Goal: Task Accomplishment & Management: Complete application form

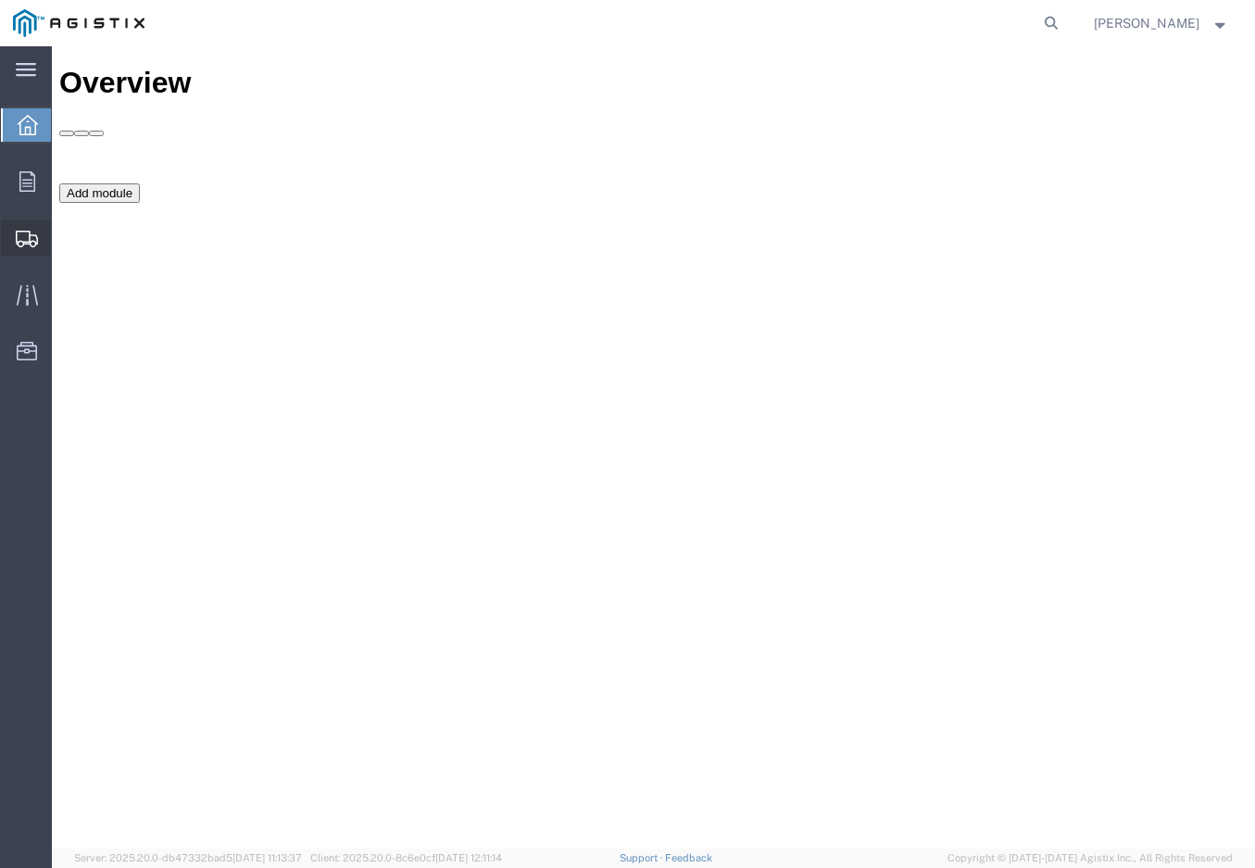
click at [36, 236] on icon at bounding box center [27, 239] width 22 height 17
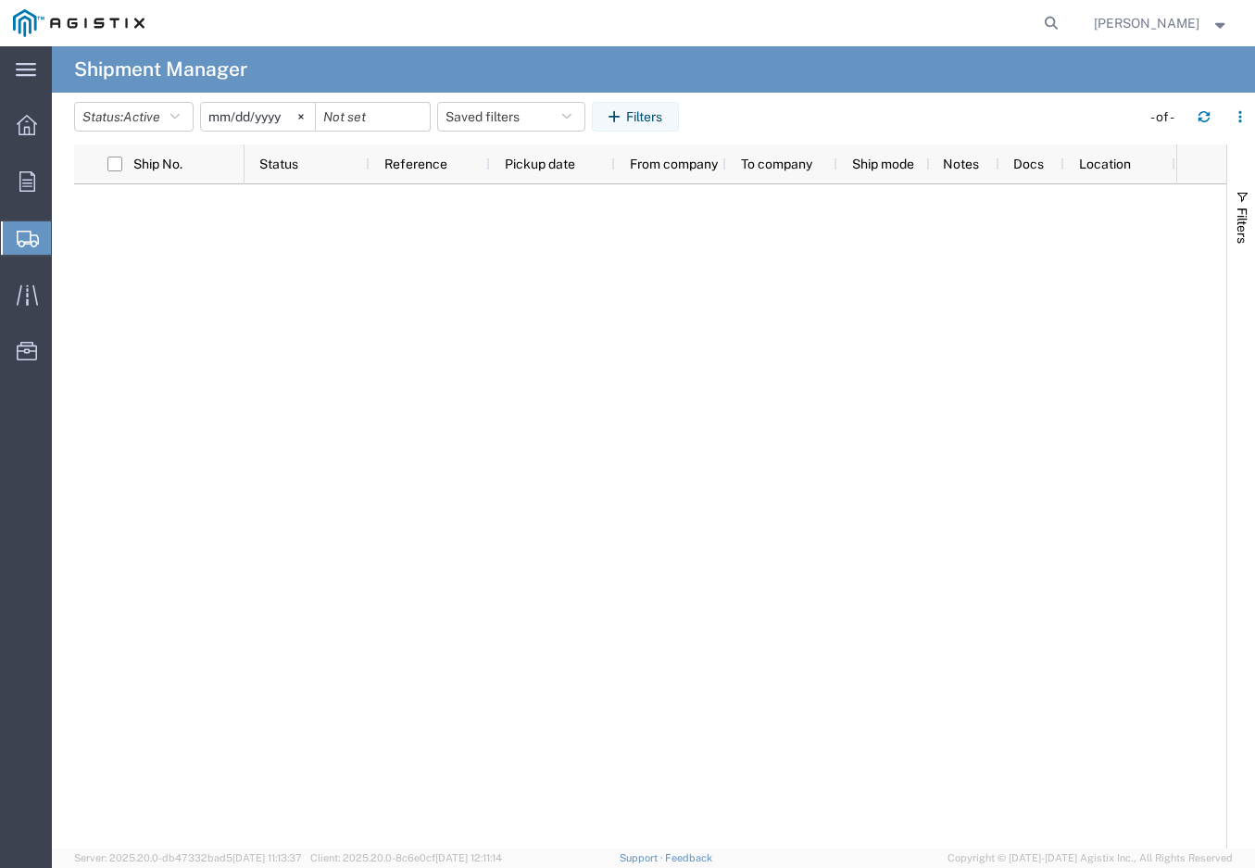
click at [0, 0] on span "Create Shipment" at bounding box center [0, 0] width 0 height 0
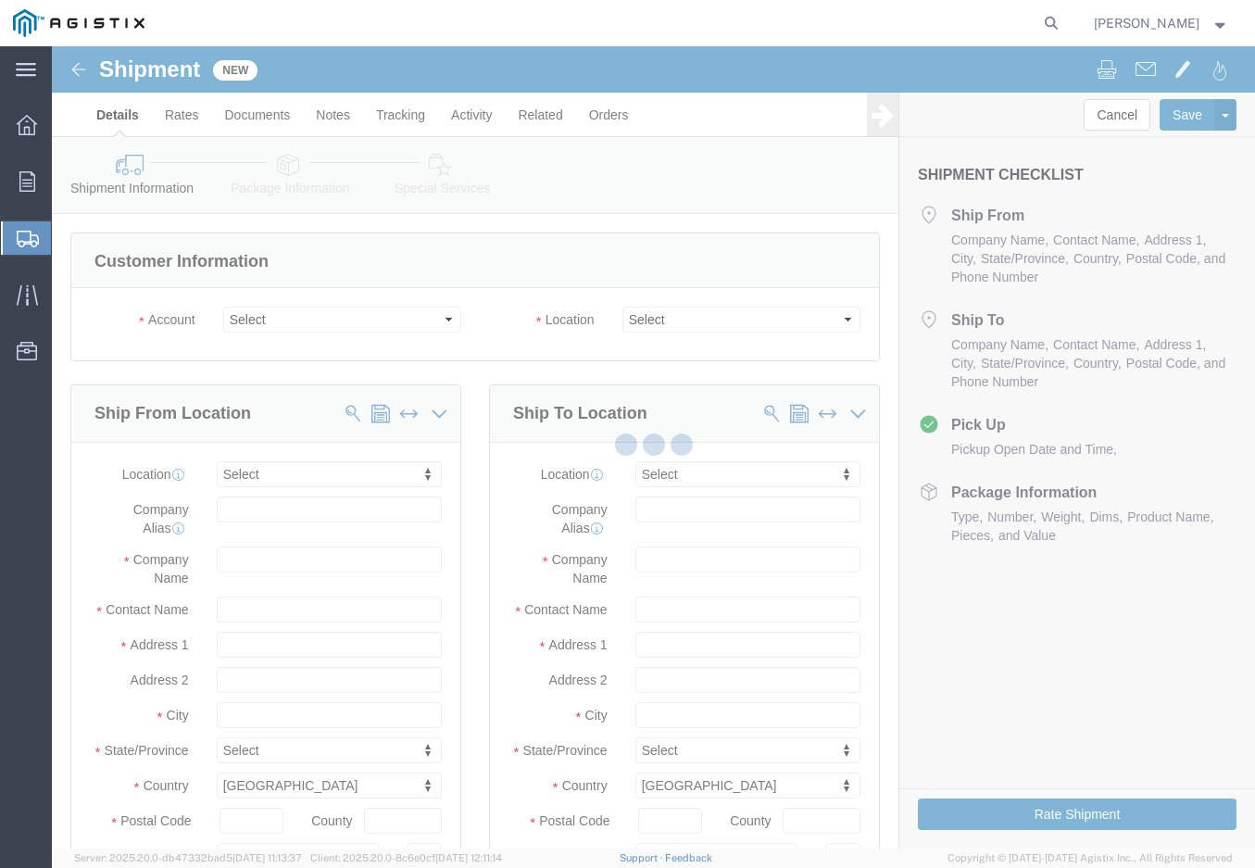
select select
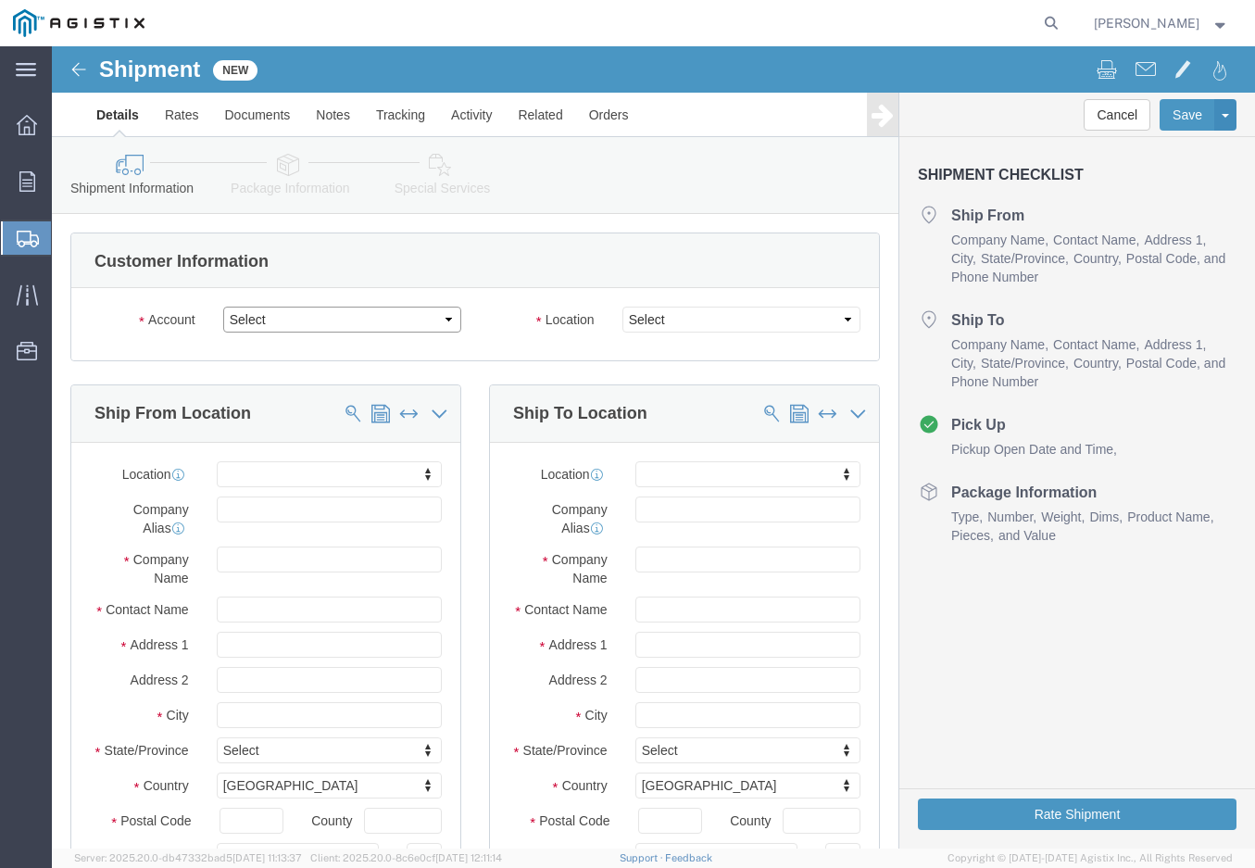
click select "Select Green Country Filter/Safeco PG&E"
click div "Ship From Location"
click select "Select Green Country Filter/Safeco PG&E"
select select "9596"
click select "Select Green Country Filter/Safeco PG&E"
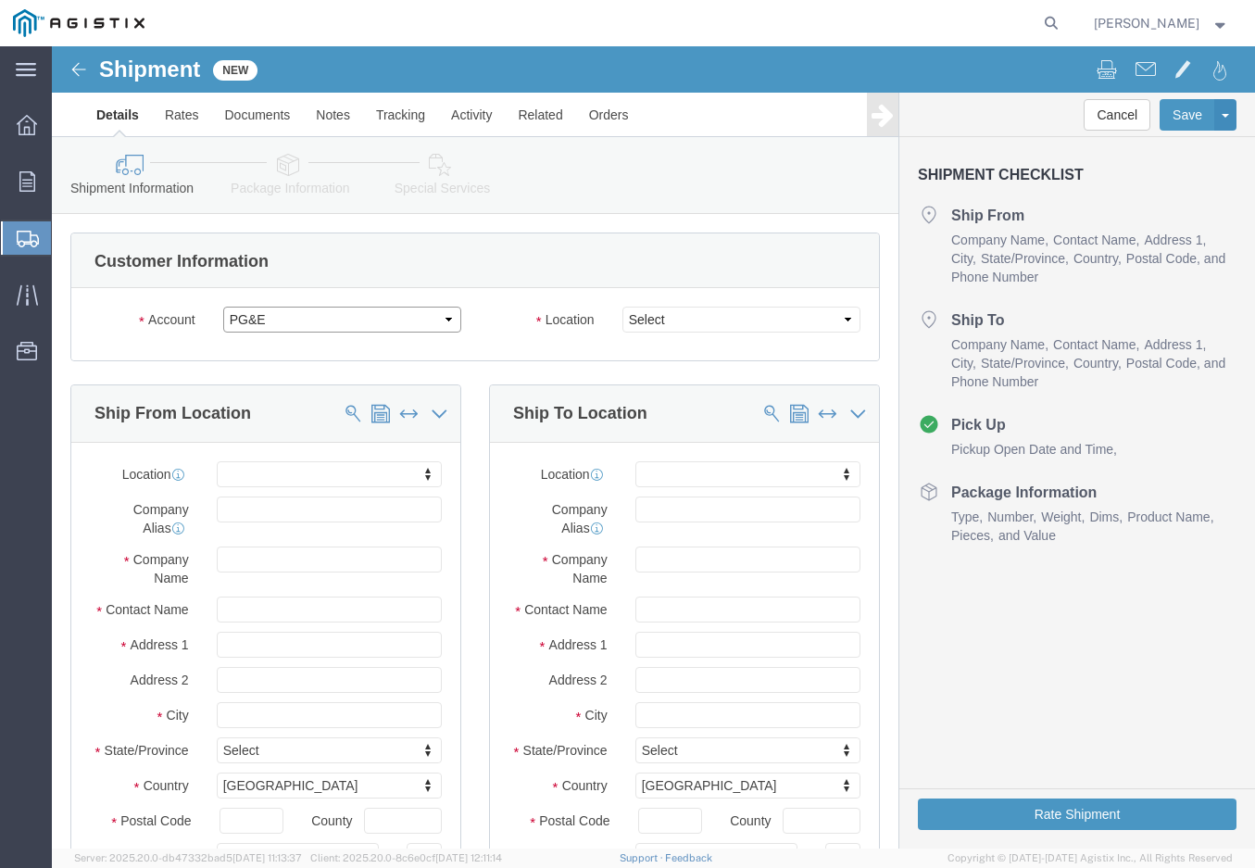
select select
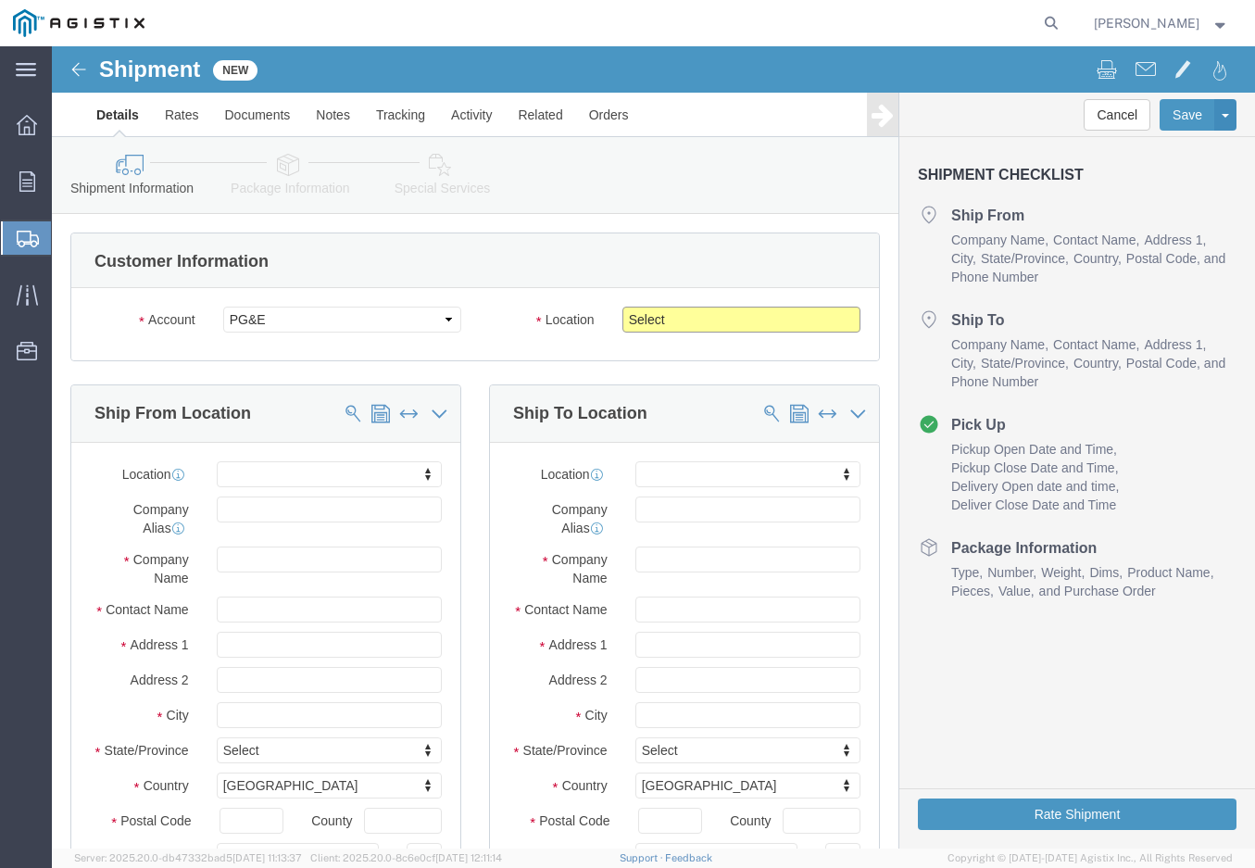
click select "Select All Others [GEOGRAPHIC_DATA] [GEOGRAPHIC_DATA] [GEOGRAPHIC_DATA] [GEOGRA…"
select select "19745"
click select "Select All Others [GEOGRAPHIC_DATA] [GEOGRAPHIC_DATA] [GEOGRAPHIC_DATA] [GEOGRA…"
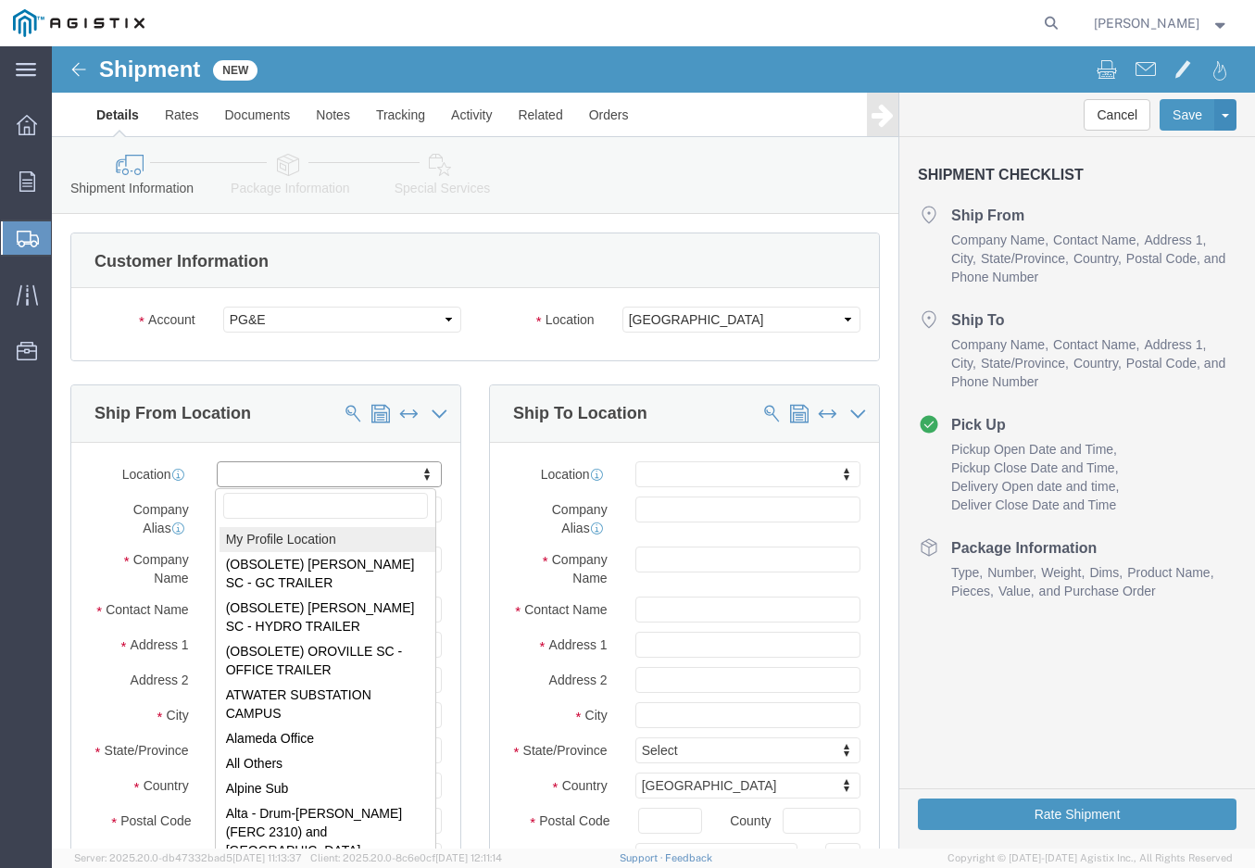
select select "MYPROFILE"
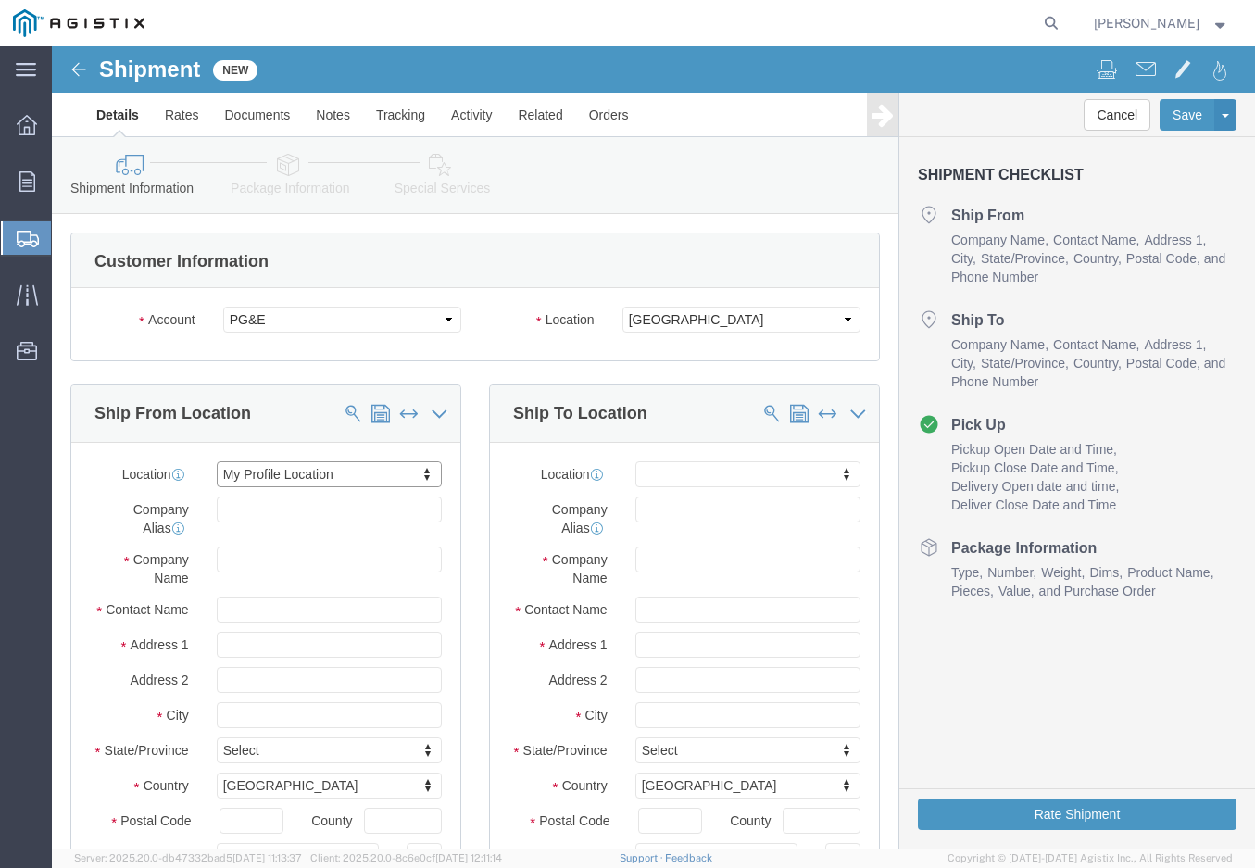
select select "OK"
click input "text"
click input "/Safeco"
type input "/Safeco Filter Products Inc"
click input "text"
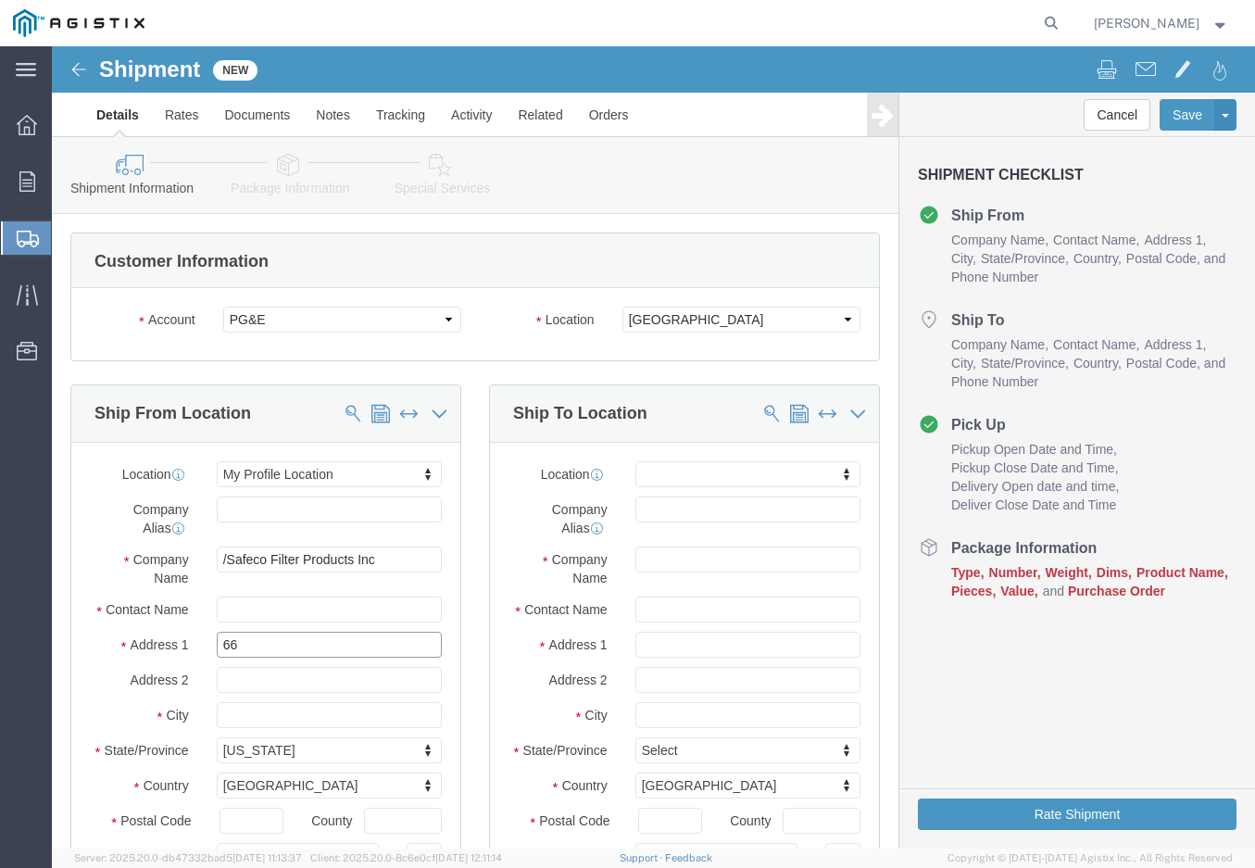
type input "6"
type input "[STREET_ADDRESS]"
click input "text"
select select
type input "T"
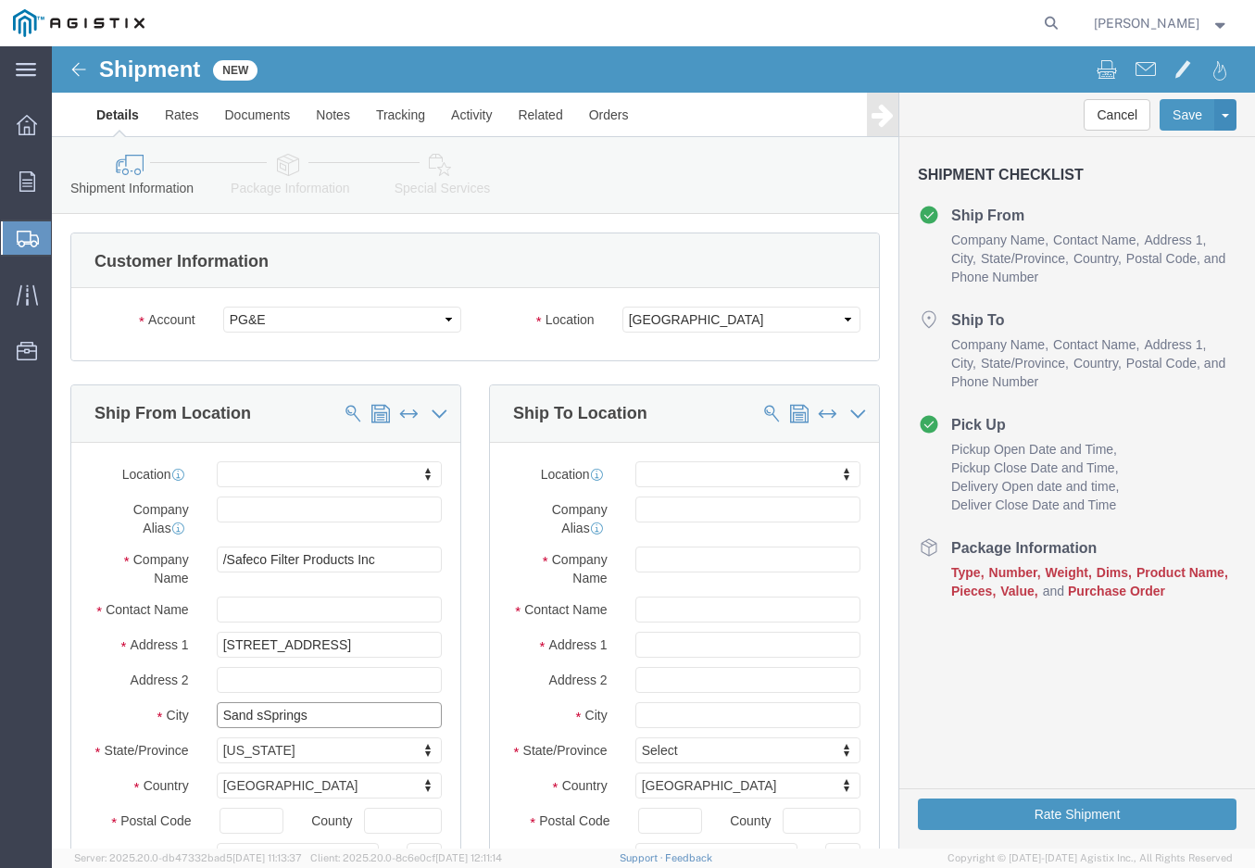
click input "Sand sSprings"
type input "[GEOGRAPHIC_DATA]"
click div
click input "text"
type input "74063"
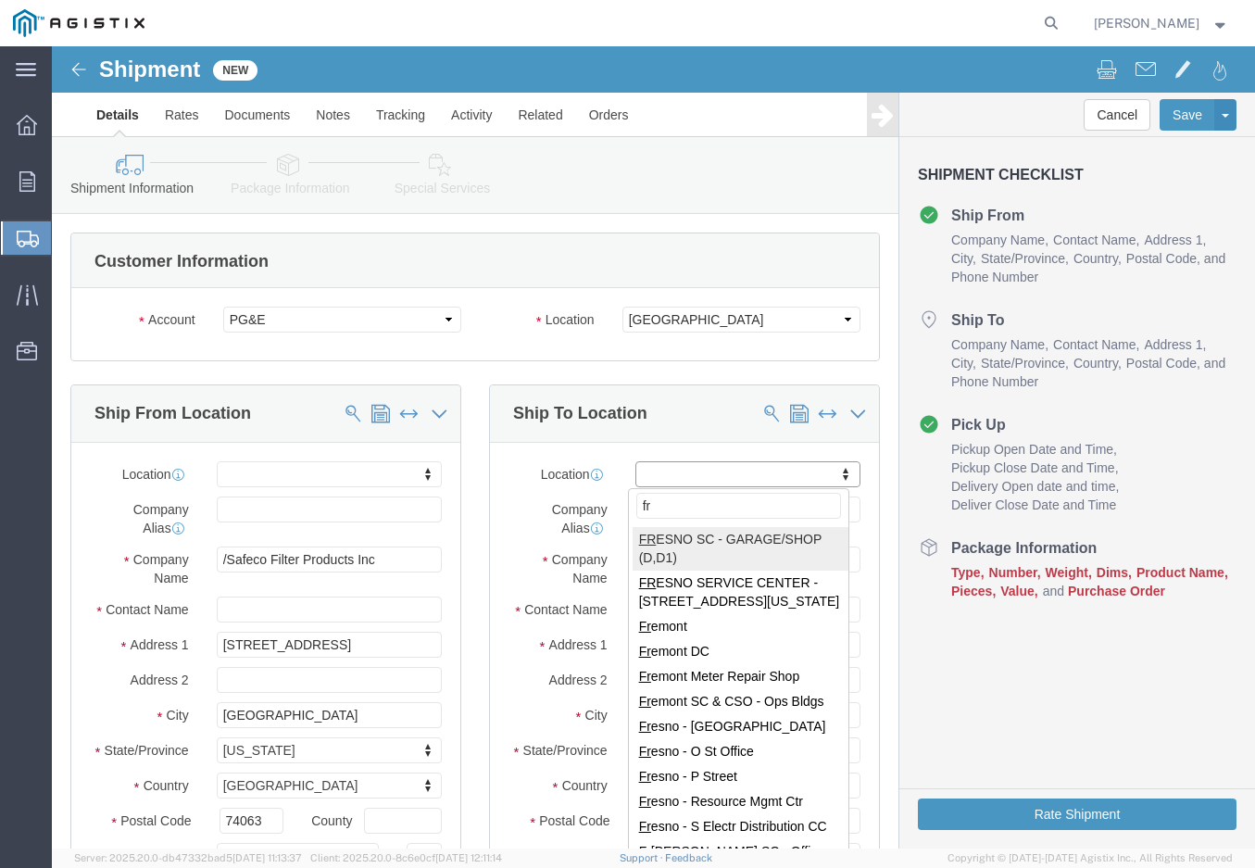
type input "fre"
select select "33344"
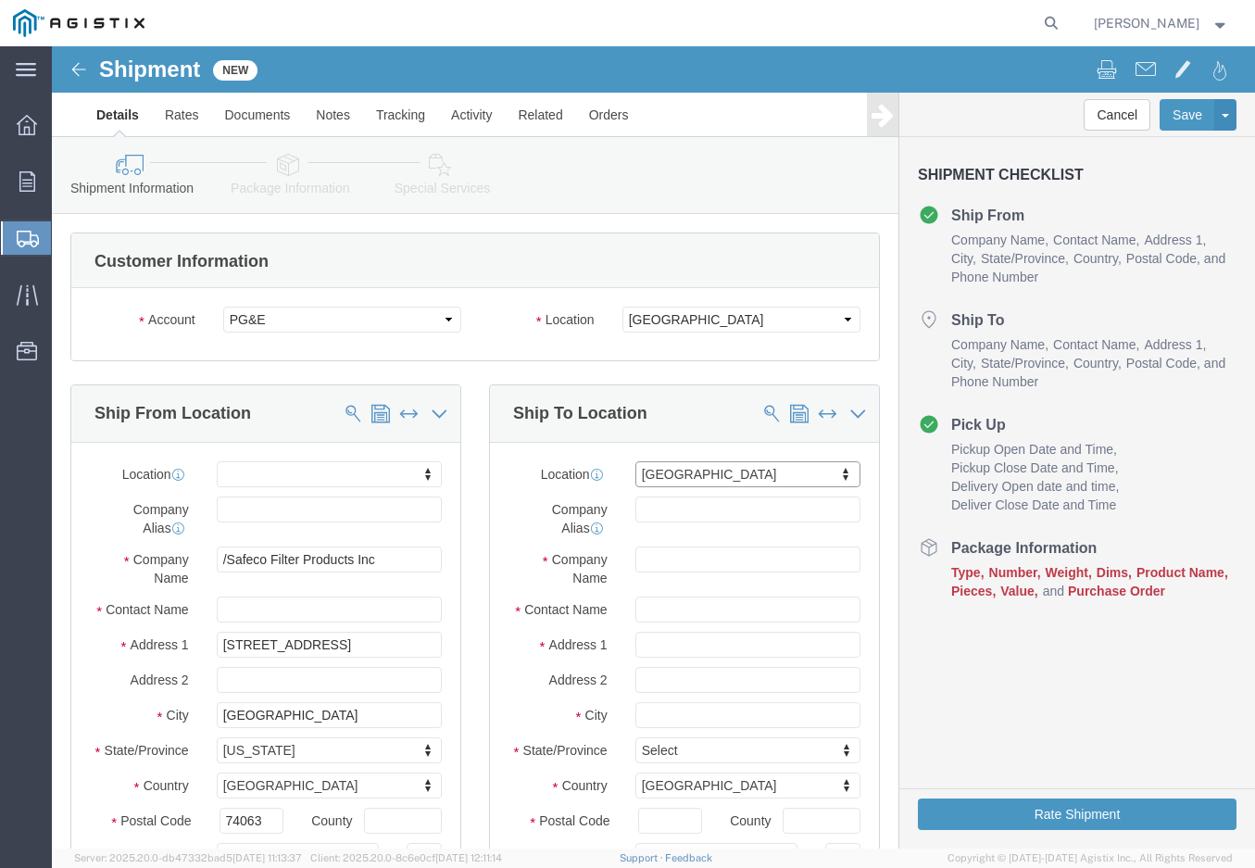
select select "CA"
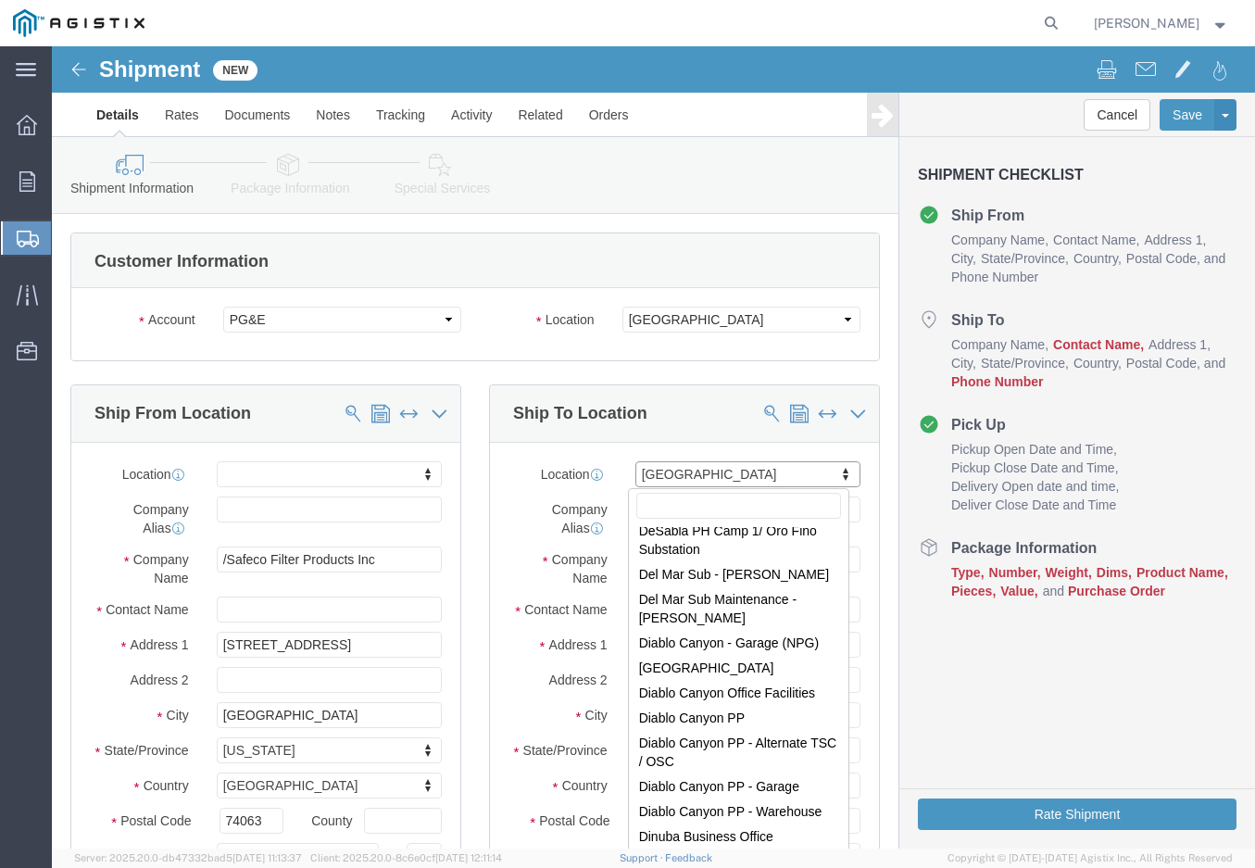
scroll to position [1768, 0]
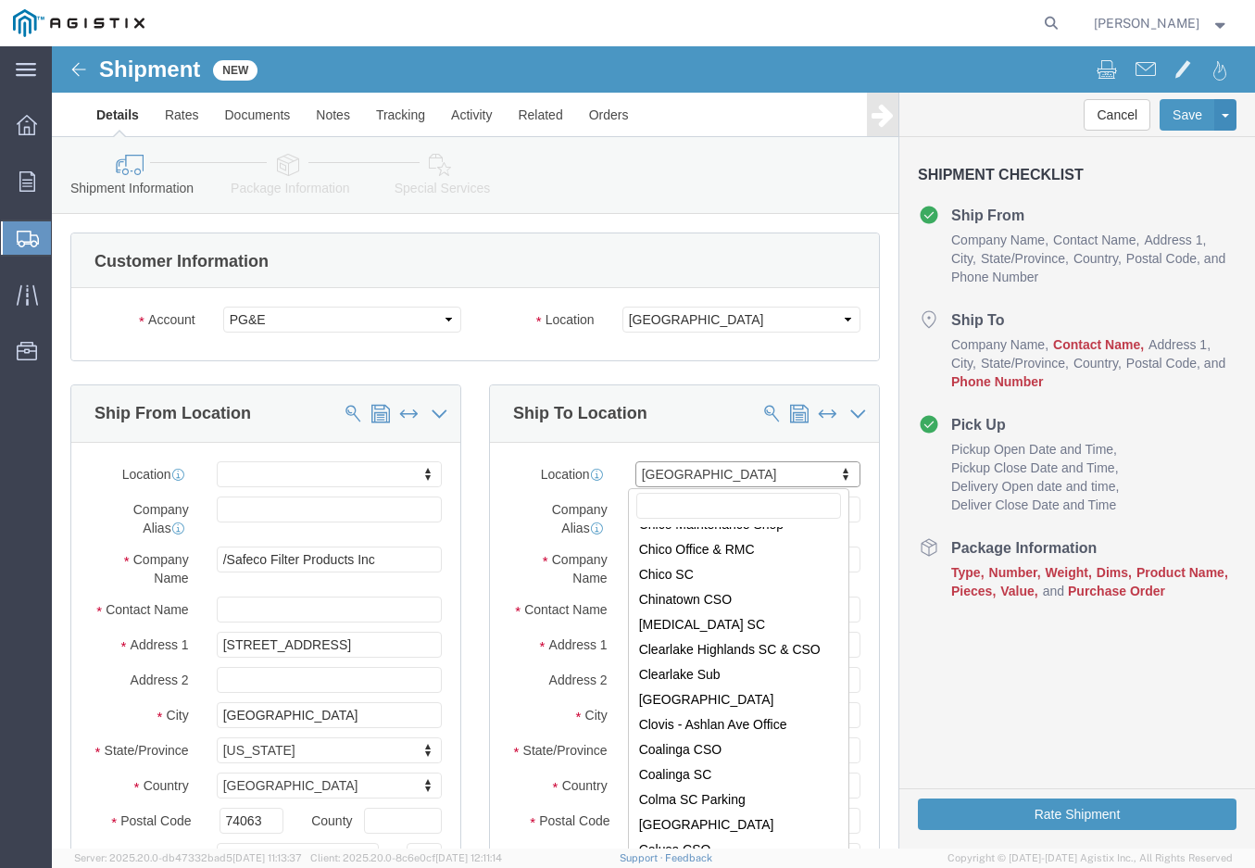
select select "25309"
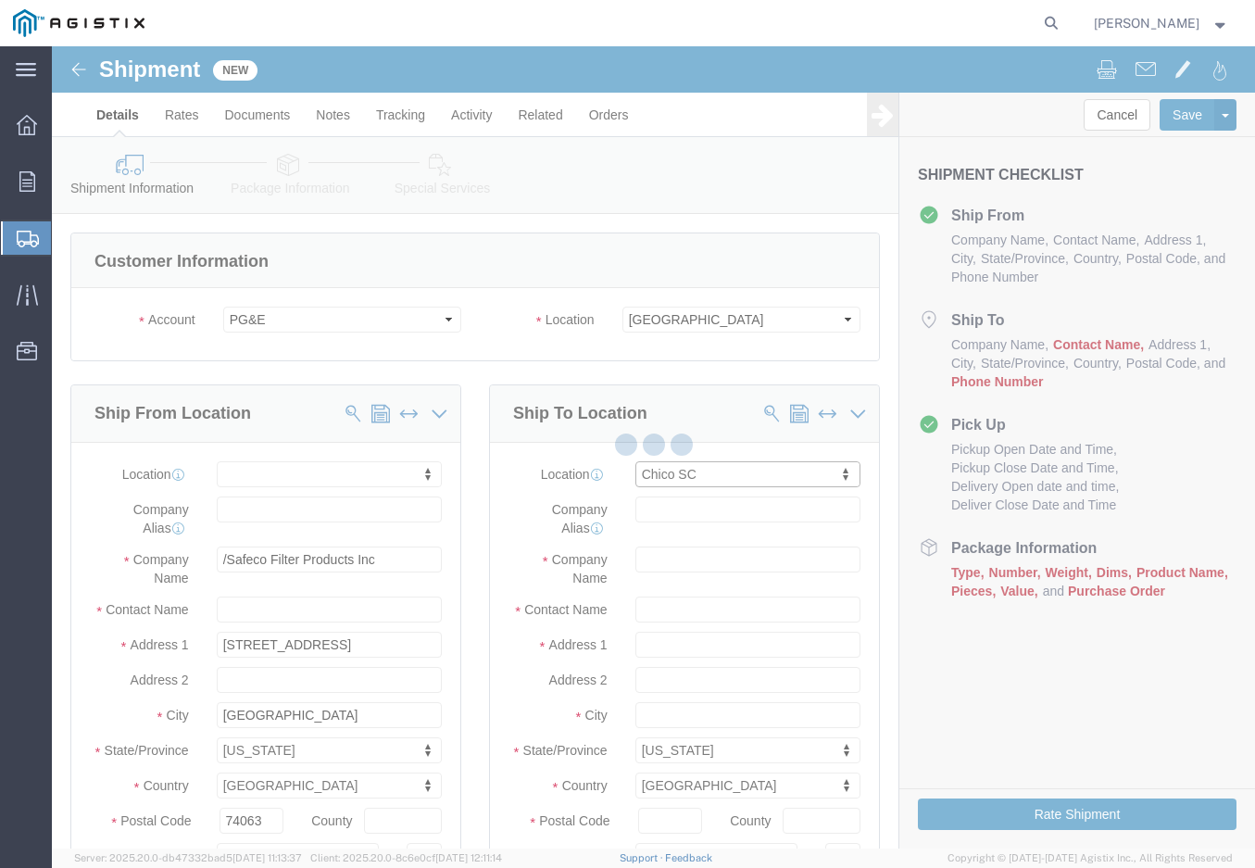
select select "CA"
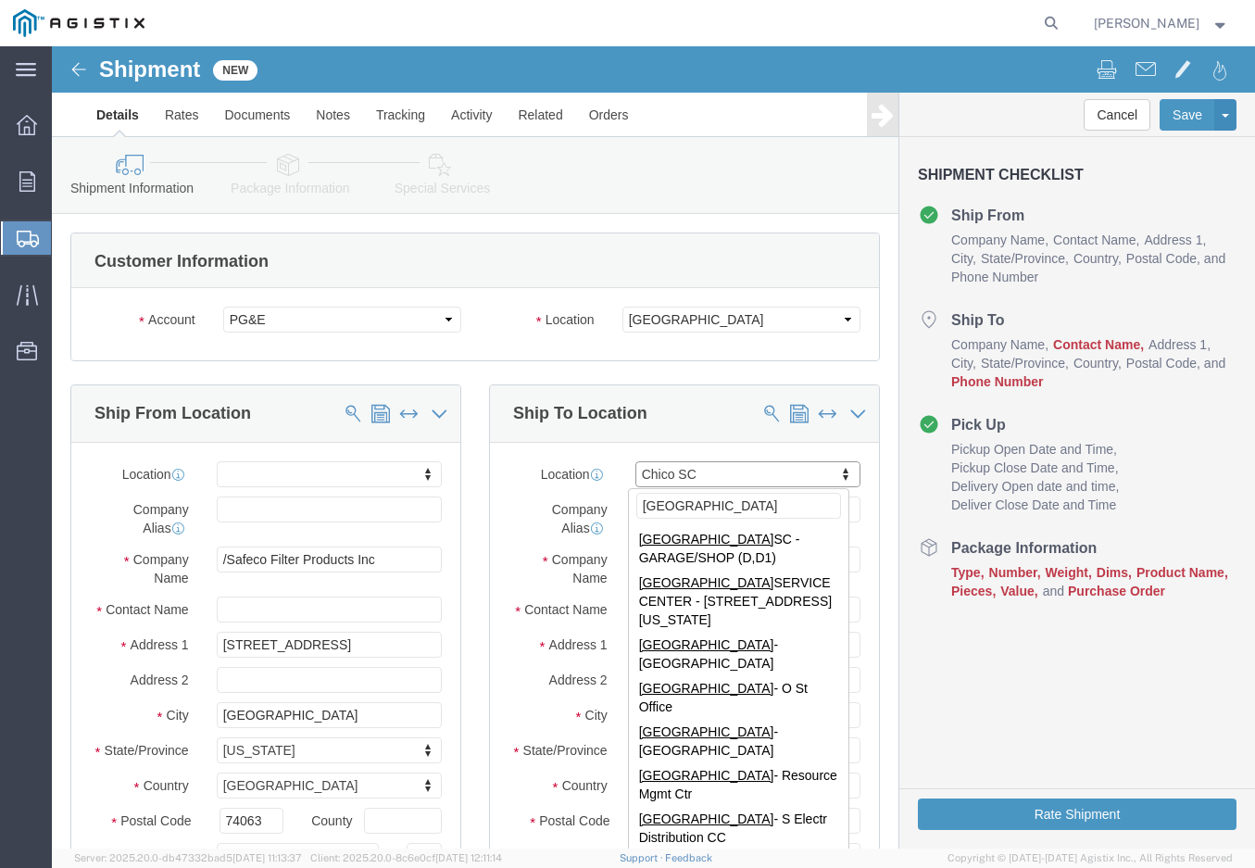
scroll to position [20, 0]
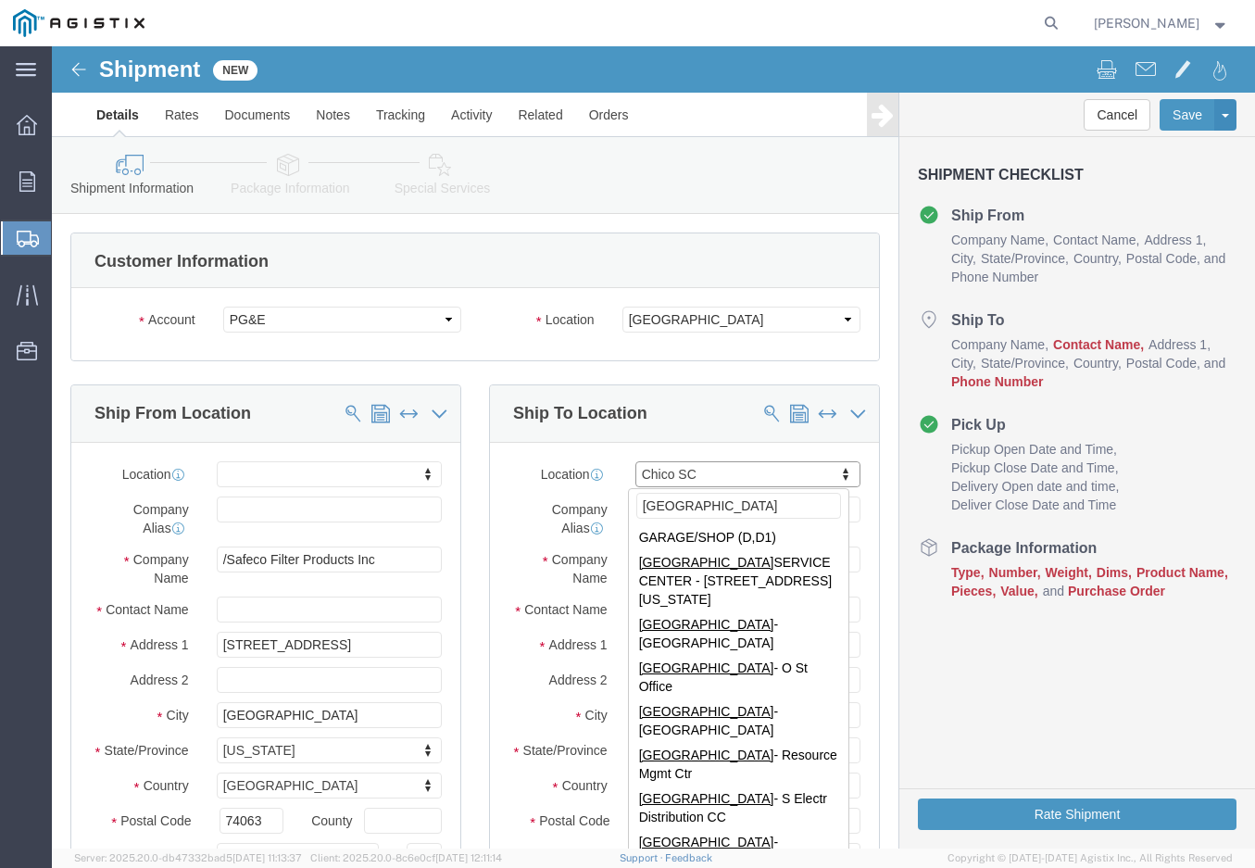
click at [801, 849] on agx-app-version "Server: 2025.20.0-db47332bad5 [DATE] 11:13:37 Client: 2025.20.0-8c6e0cf [DATE] …" at bounding box center [653, 858] width 1203 height 19
click at [828, 861] on agx-app-version "Server: 2025.20.0-db47332bad5 [DATE] 11:13:37 Client: 2025.20.0-8c6e0cf [DATE] …" at bounding box center [653, 858] width 1203 height 19
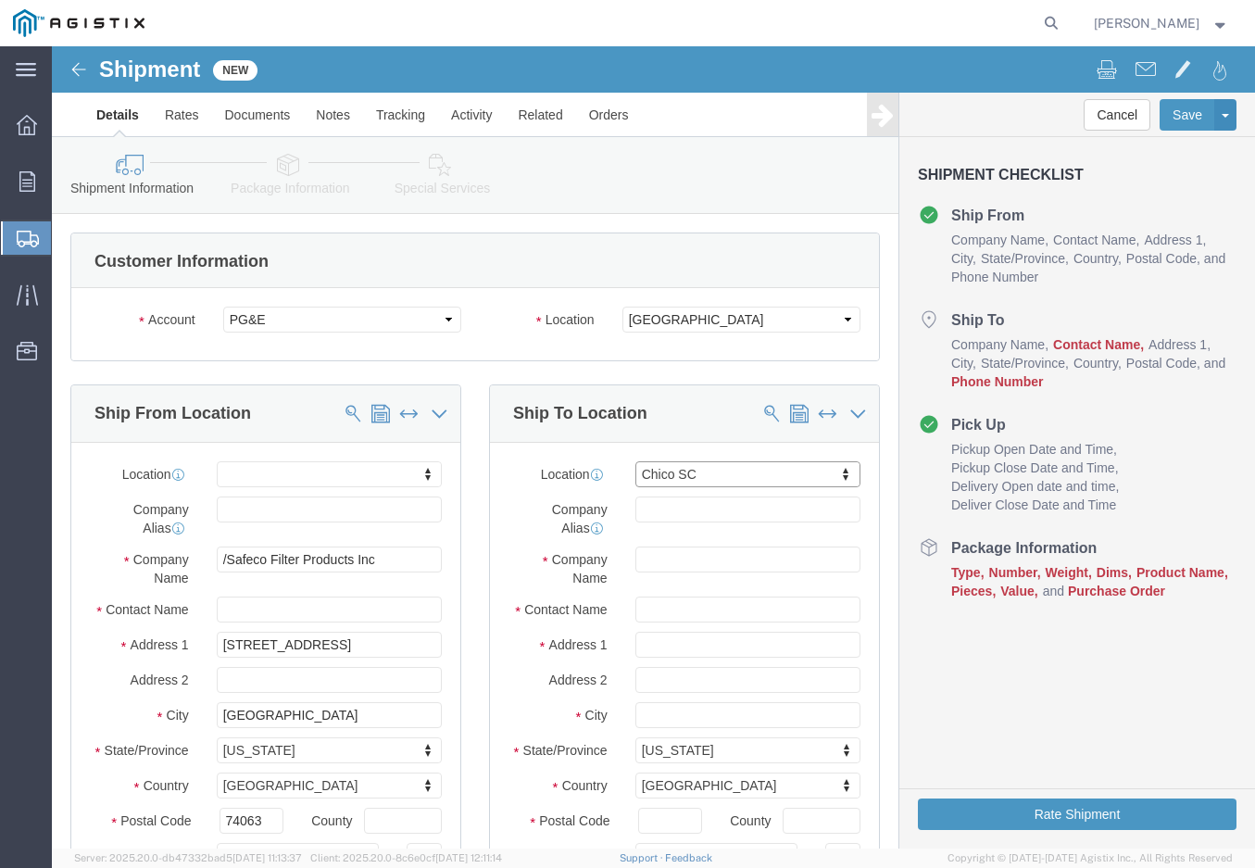
click div "Location [GEOGRAPHIC_DATA] SC My Profile Location (OBSOLETE) [GEOGRAPHIC_DATA] …"
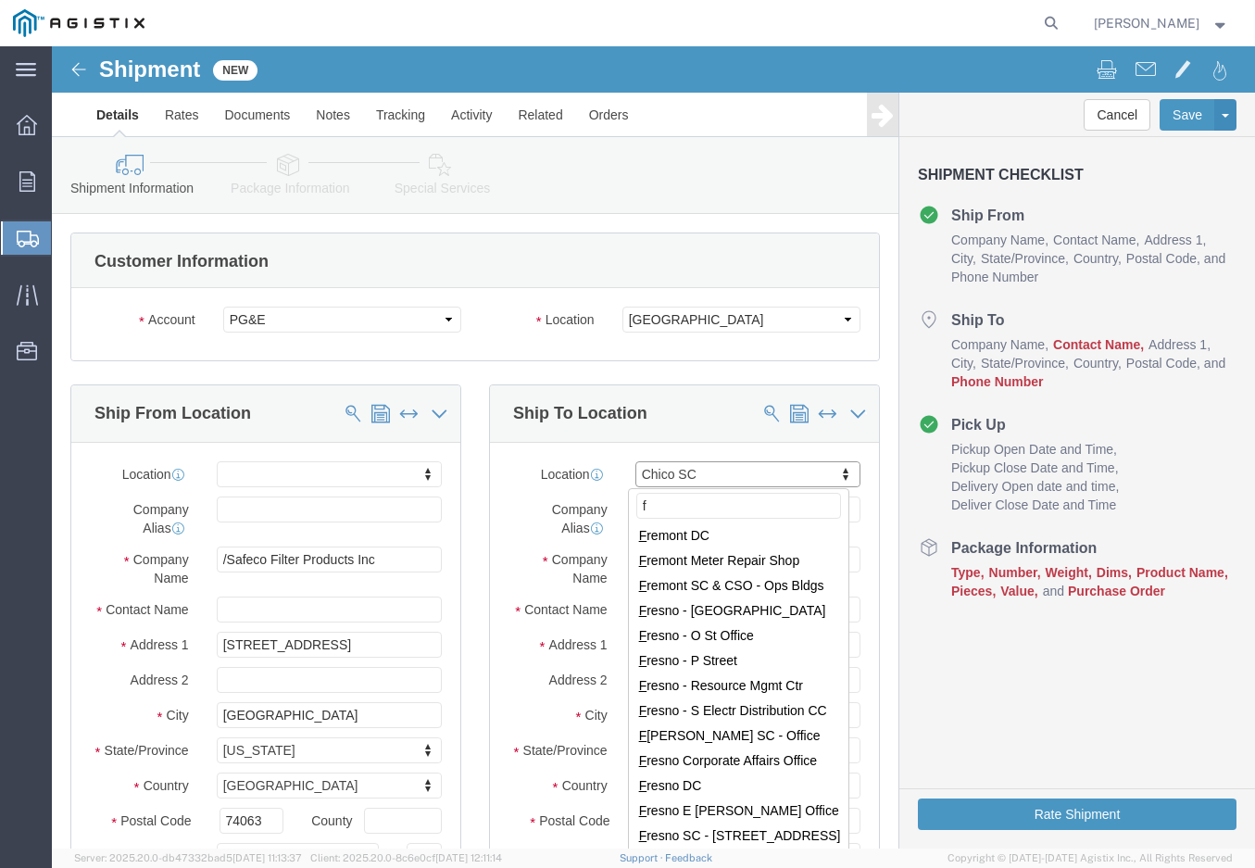
scroll to position [0, 0]
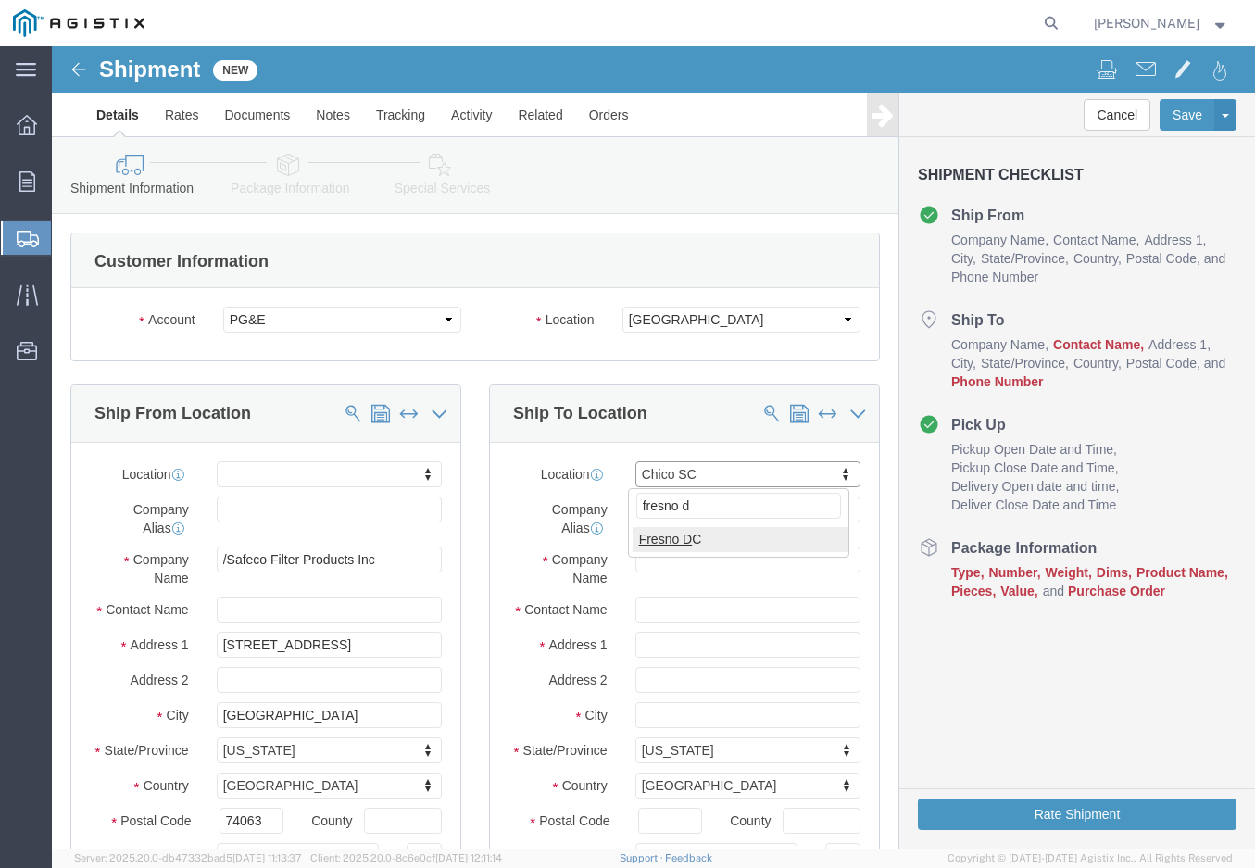
type input "[GEOGRAPHIC_DATA]"
select select "19745"
select select "CA"
click div "Ship To Location Location [GEOGRAPHIC_DATA] [GEOGRAPHIC_DATA] My Profile Locati…"
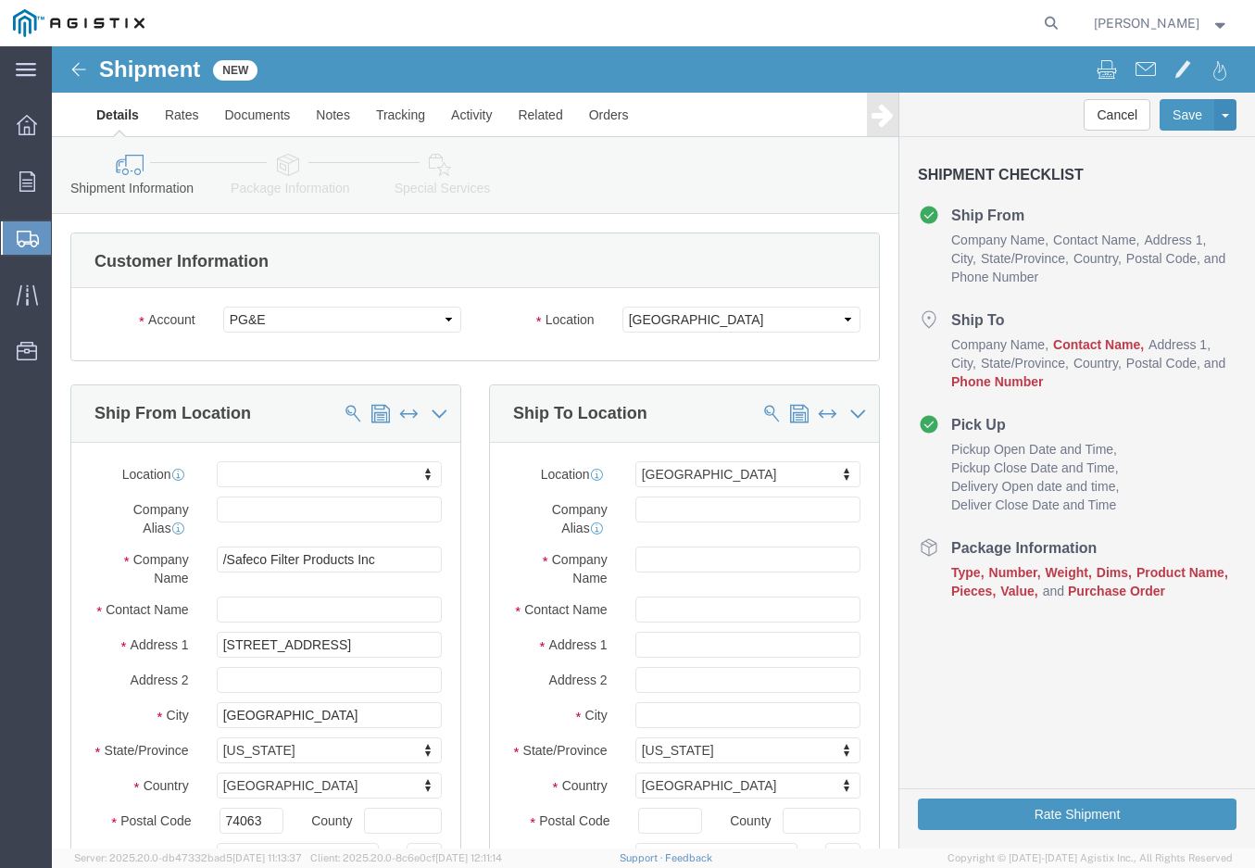
click div "Ship To Location Location [GEOGRAPHIC_DATA] [GEOGRAPHIC_DATA] My Profile Locati…"
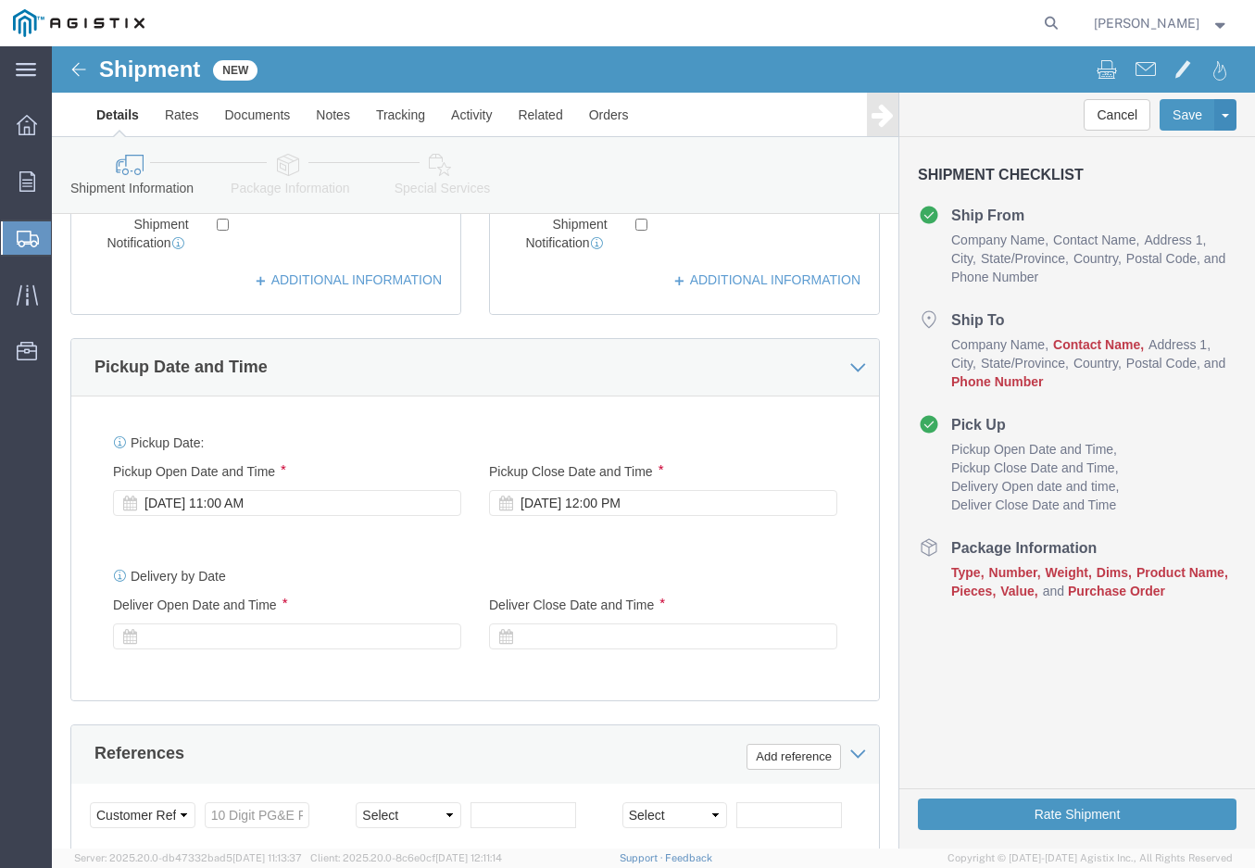
click div "Shipment Checklist Ship From Company Name Contact Name Address 1 City State/Pro…"
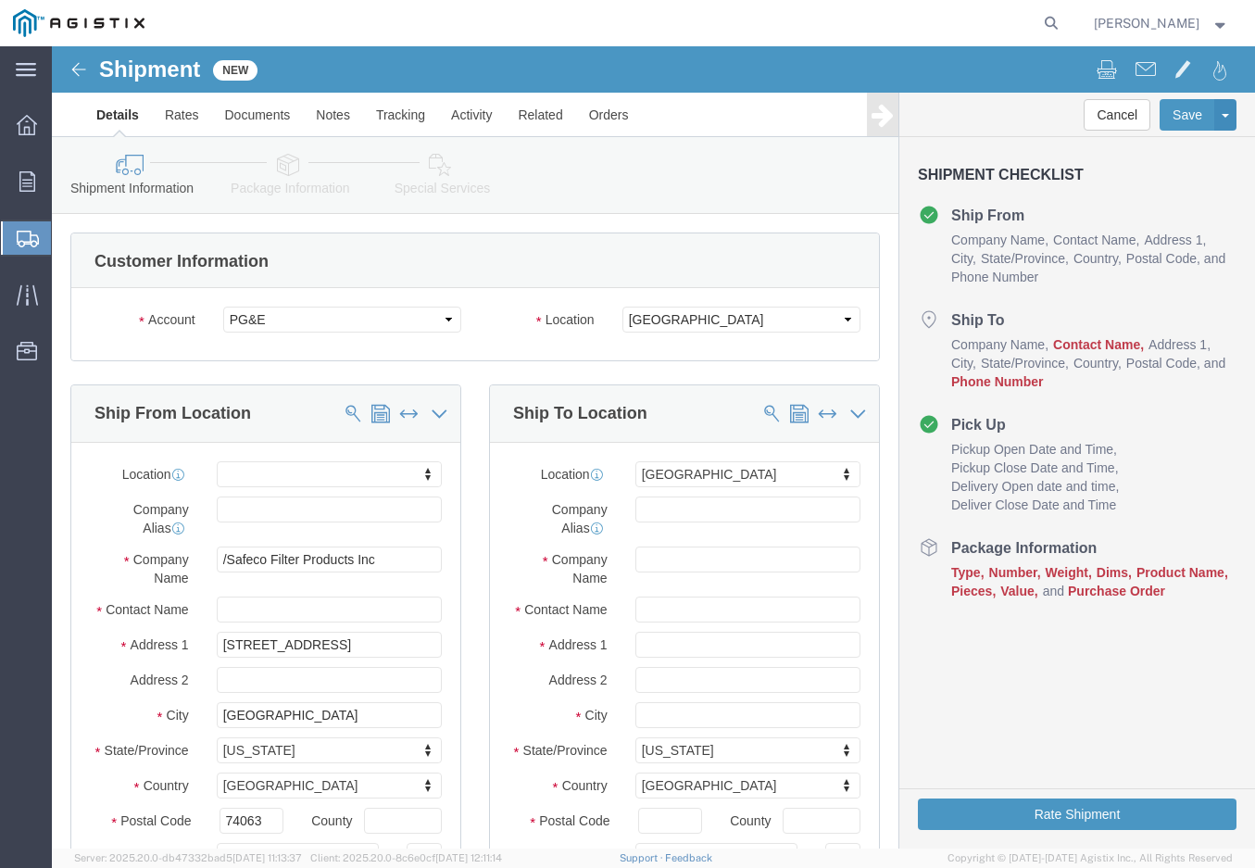
click div "County"
click input "text"
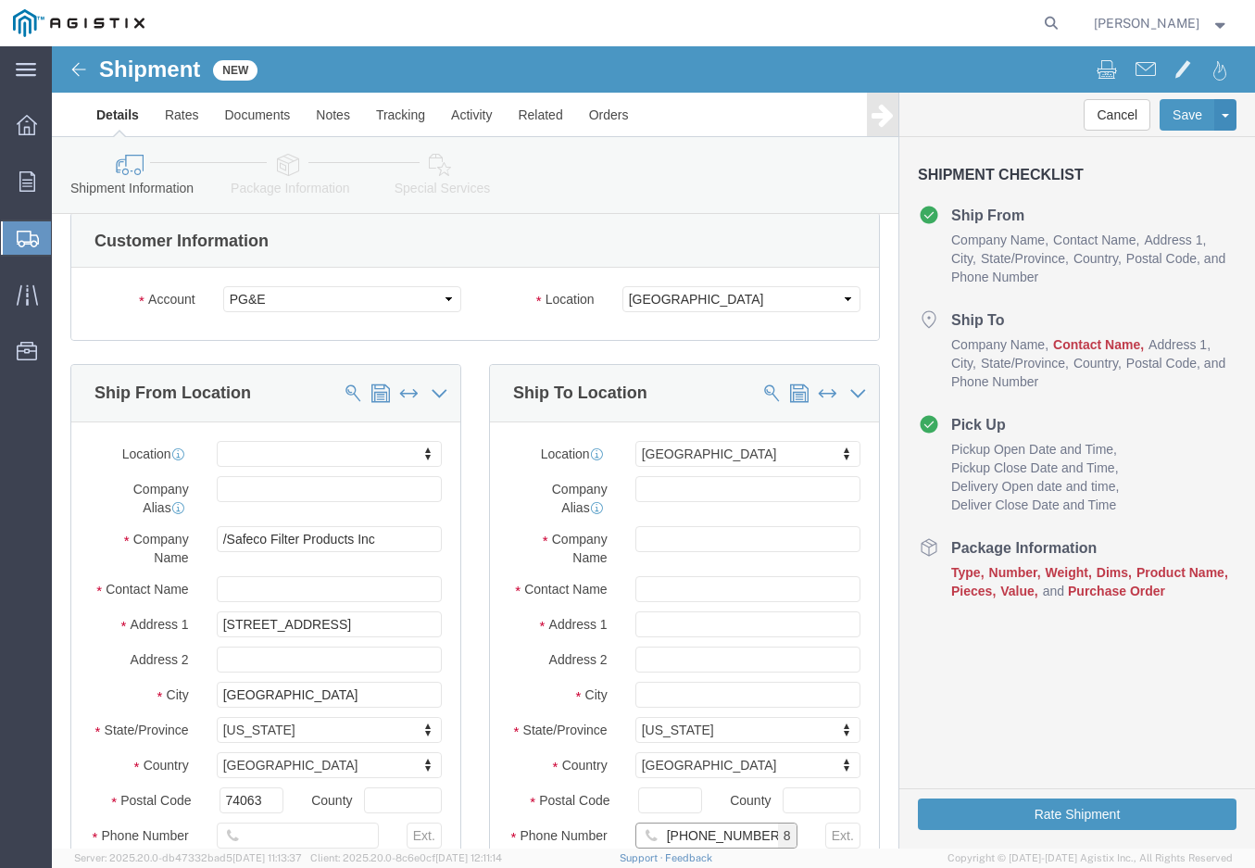
type input "[PHONE_NUMBER]"
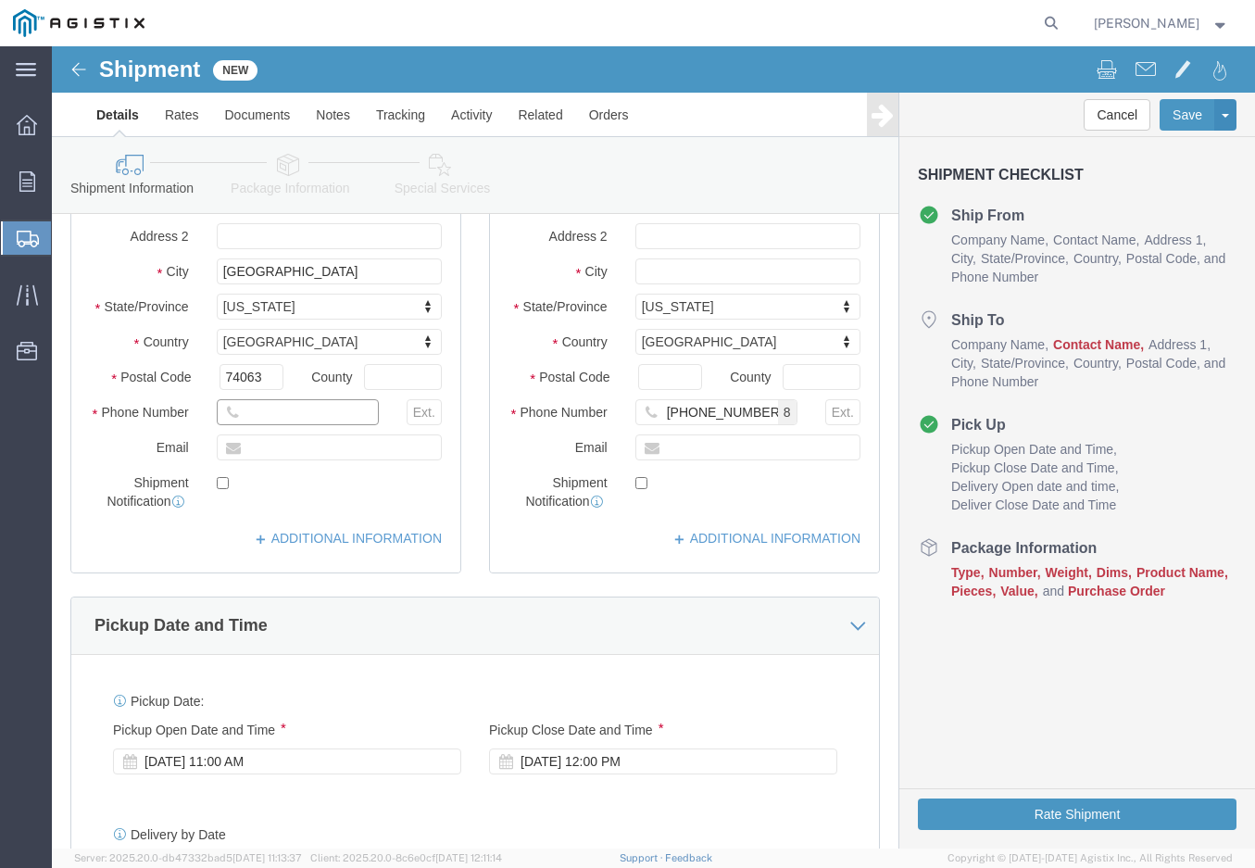
click input "text"
type input "[PHONE_NUMBER]"
click input "text"
type input "[EMAIL_ADDRESS][DOMAIN_NAME]"
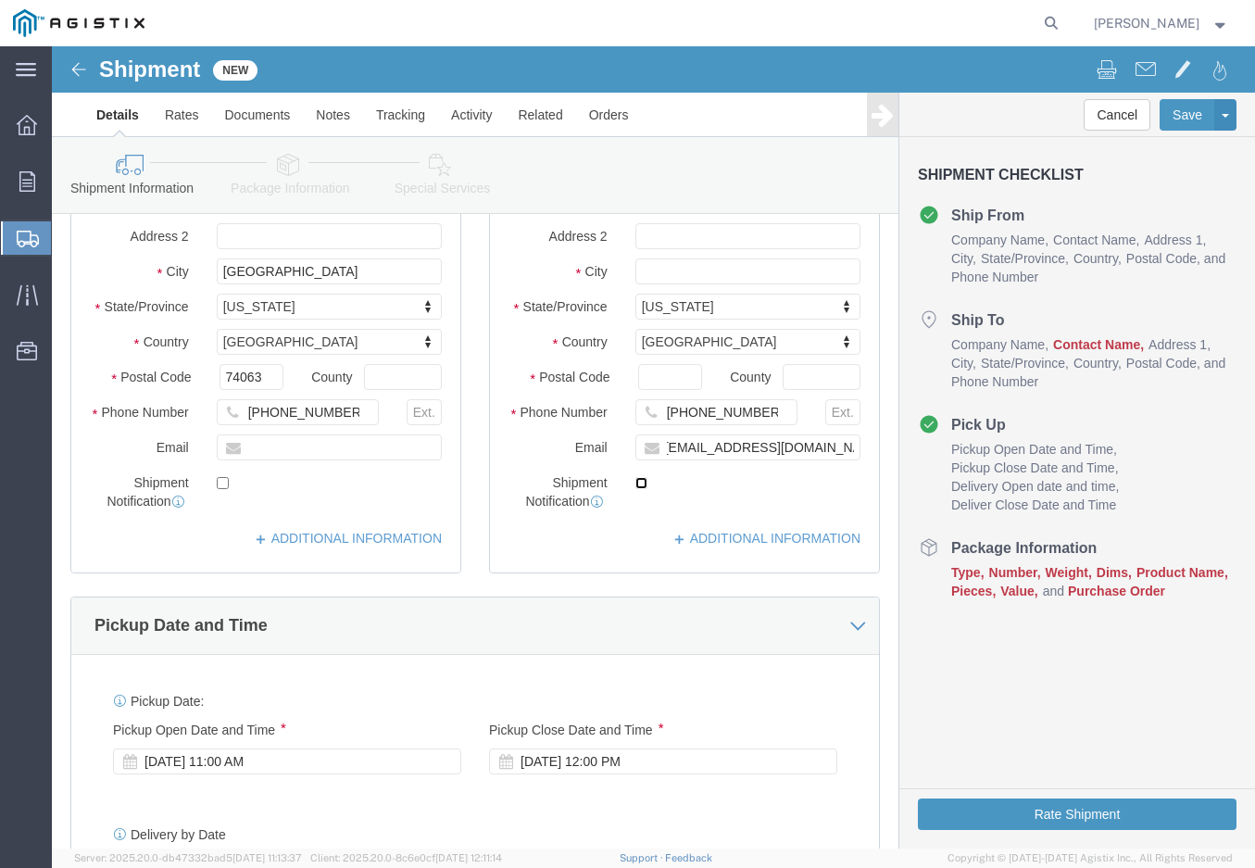
checkbox input "true"
click div "[DATE] 11:00 AM"
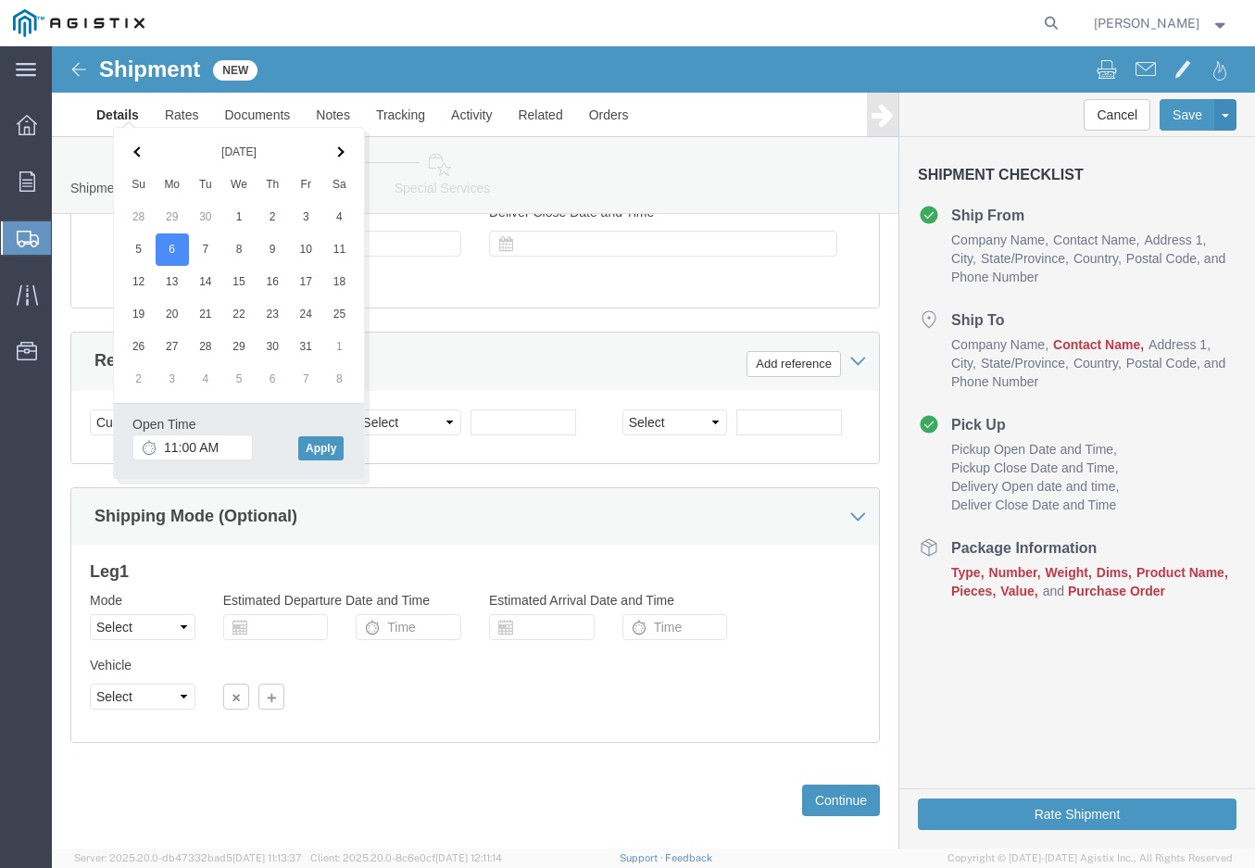
click div "Open Time 11:00 AM [DATE] 11:00 AM - [DATE] 11:00 AM Cancel Apply"
click div "Delivery Start Date Delivery Start Time Deliver Open Date and Time Deliver Clos…"
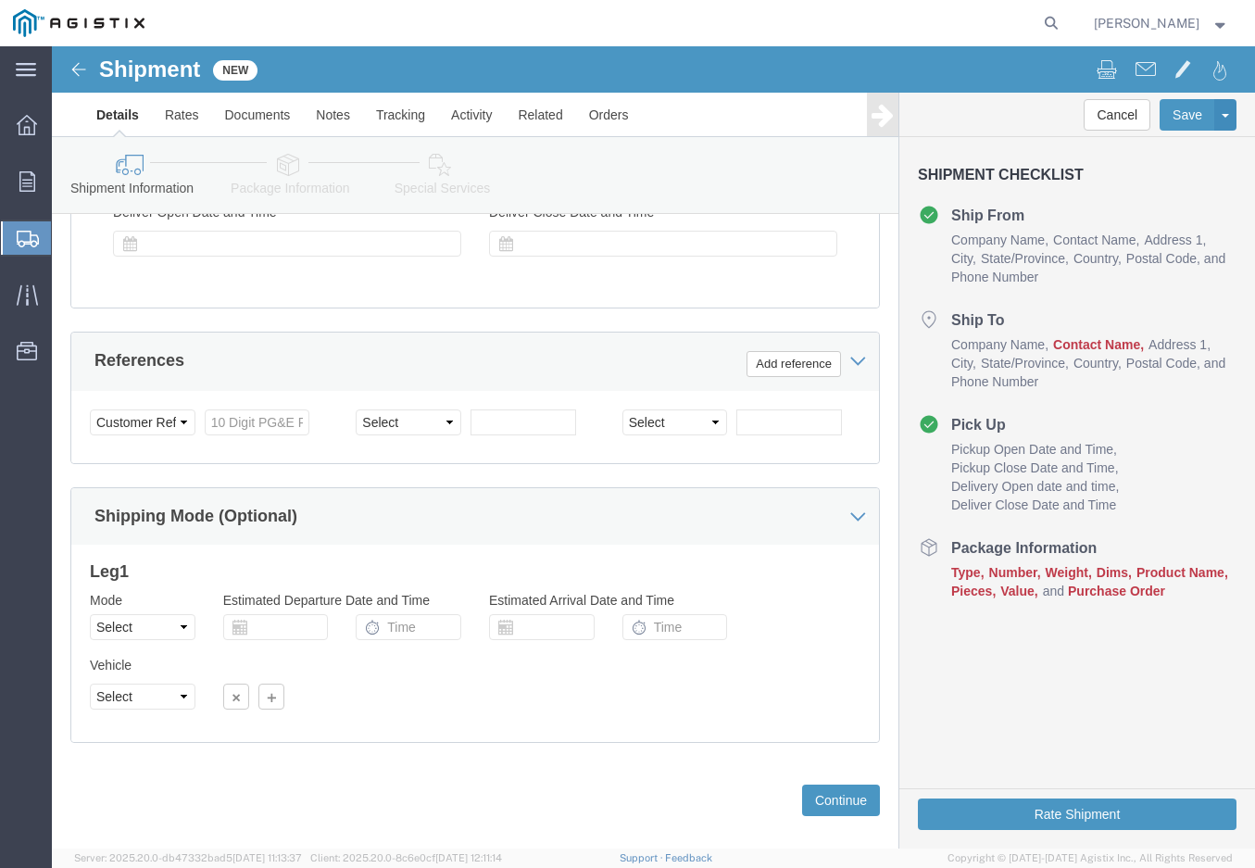
scroll to position [393, 0]
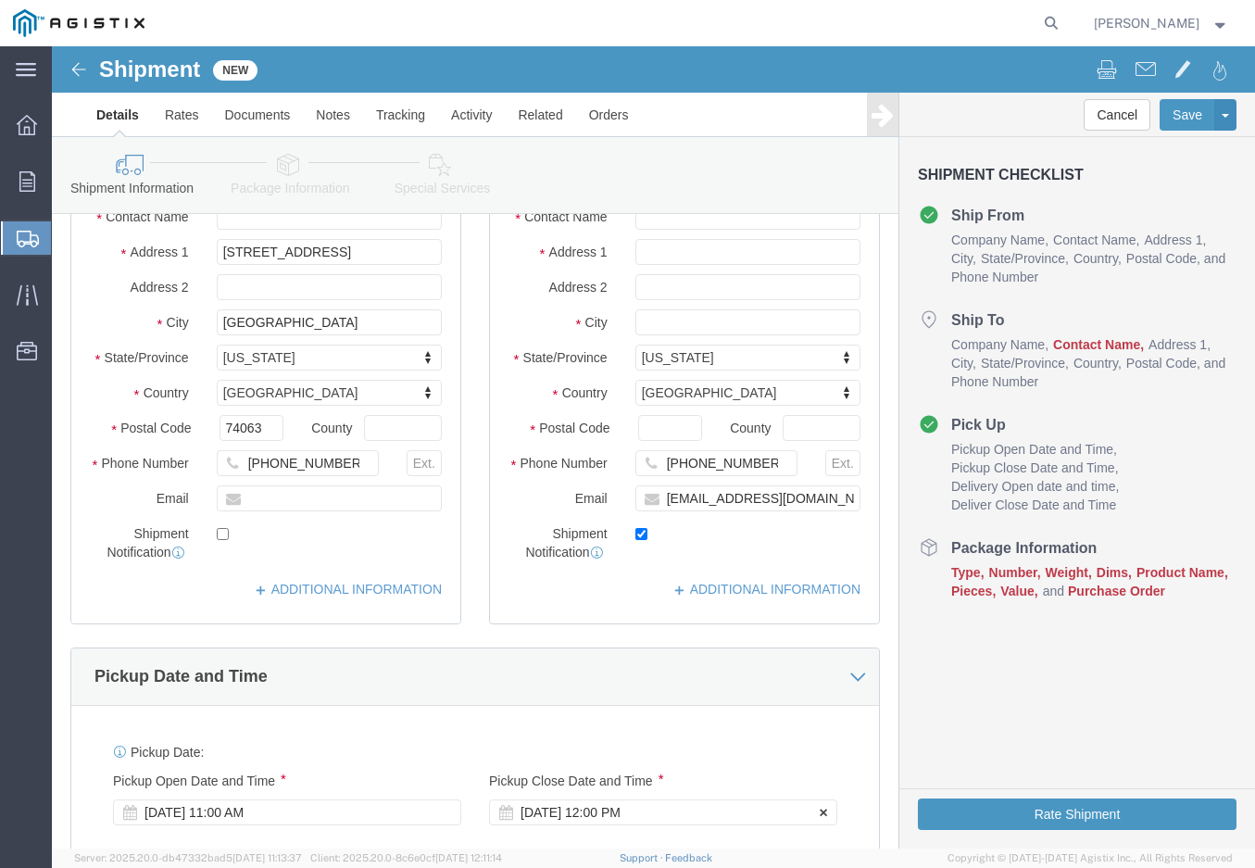
click div "[DATE] 12:00 PM"
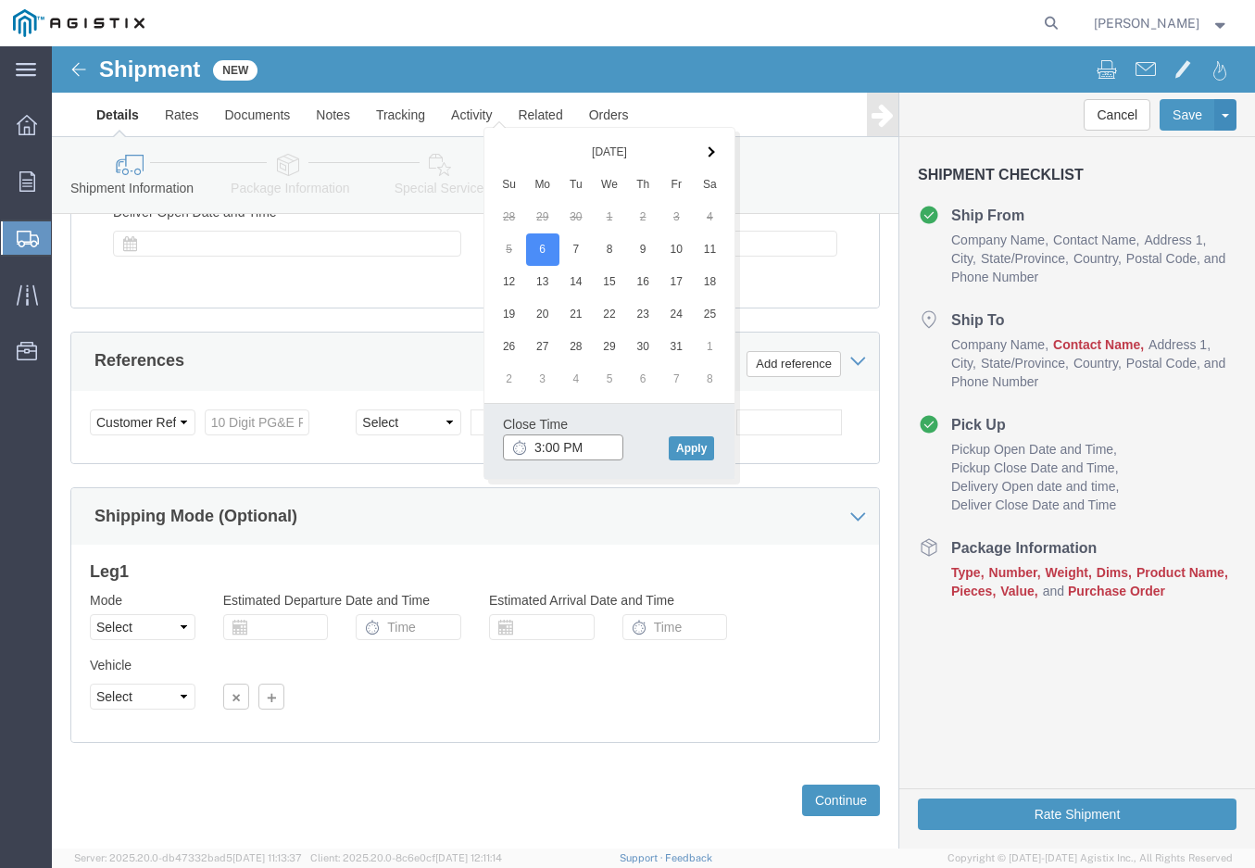
type input "3:00 PM"
click div "Close Time 3:00 PM [DATE] 12:00 PM - [DATE] 12:00 PM Cancel Apply"
click button "Apply"
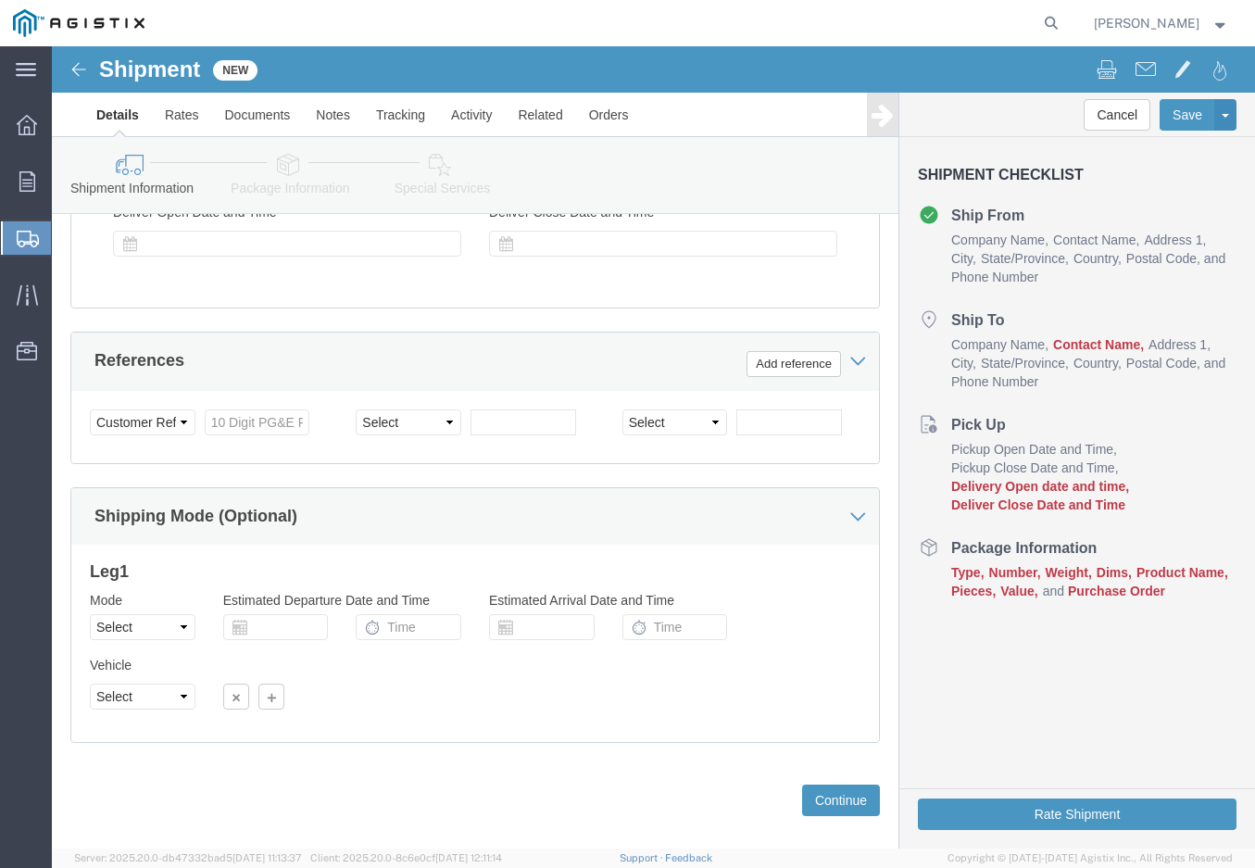
click div "Delivery Start Date Delivery Start Time Deliver Open Date and Time Deliver Clos…"
click div
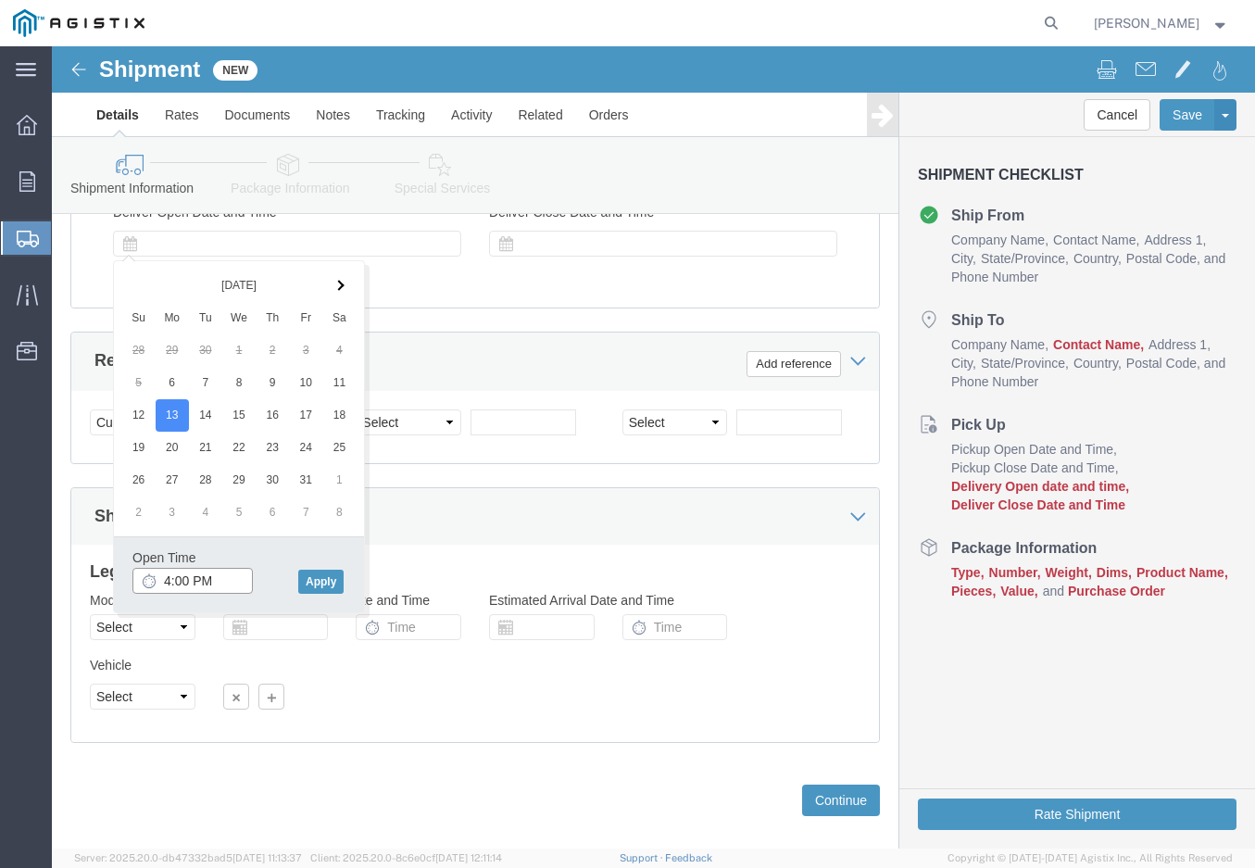
click input "4:00 PM"
type input "4"
click div "Open Time 8:00 am [DATE] 4:00 PM - [DATE] 4:00 PM Cancel Apply"
type input "8:00 AM"
click button "Apply"
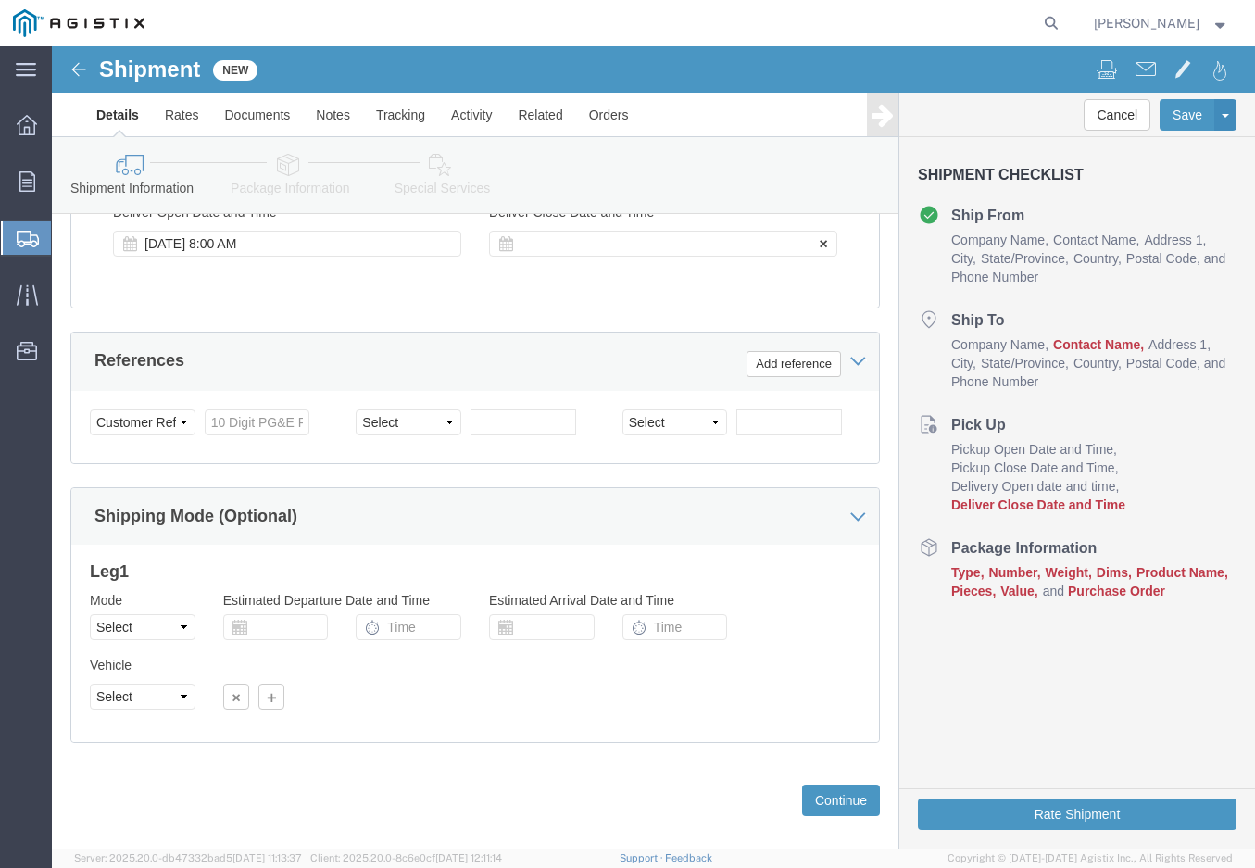
click div
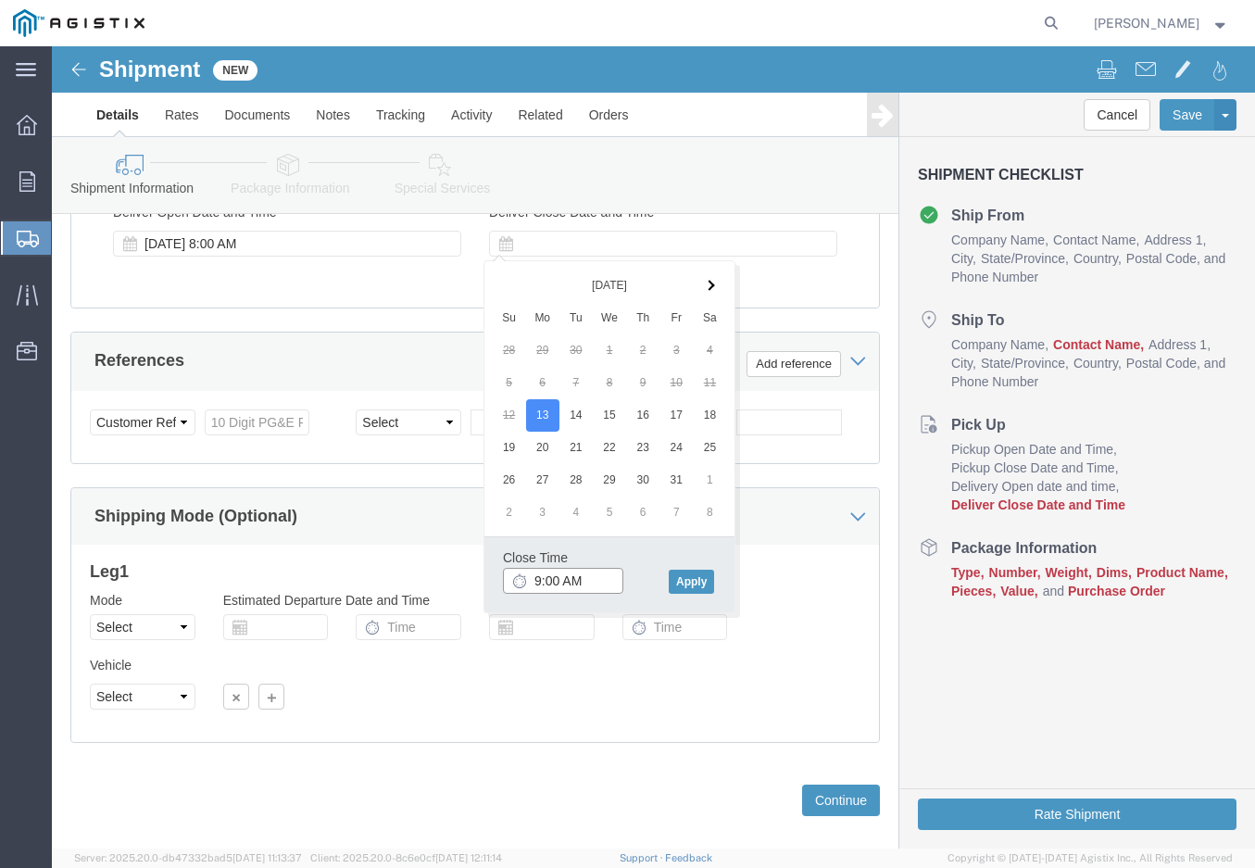
click input "9:00 AM"
type input "9"
type input "4:00 pm"
click button "Apply"
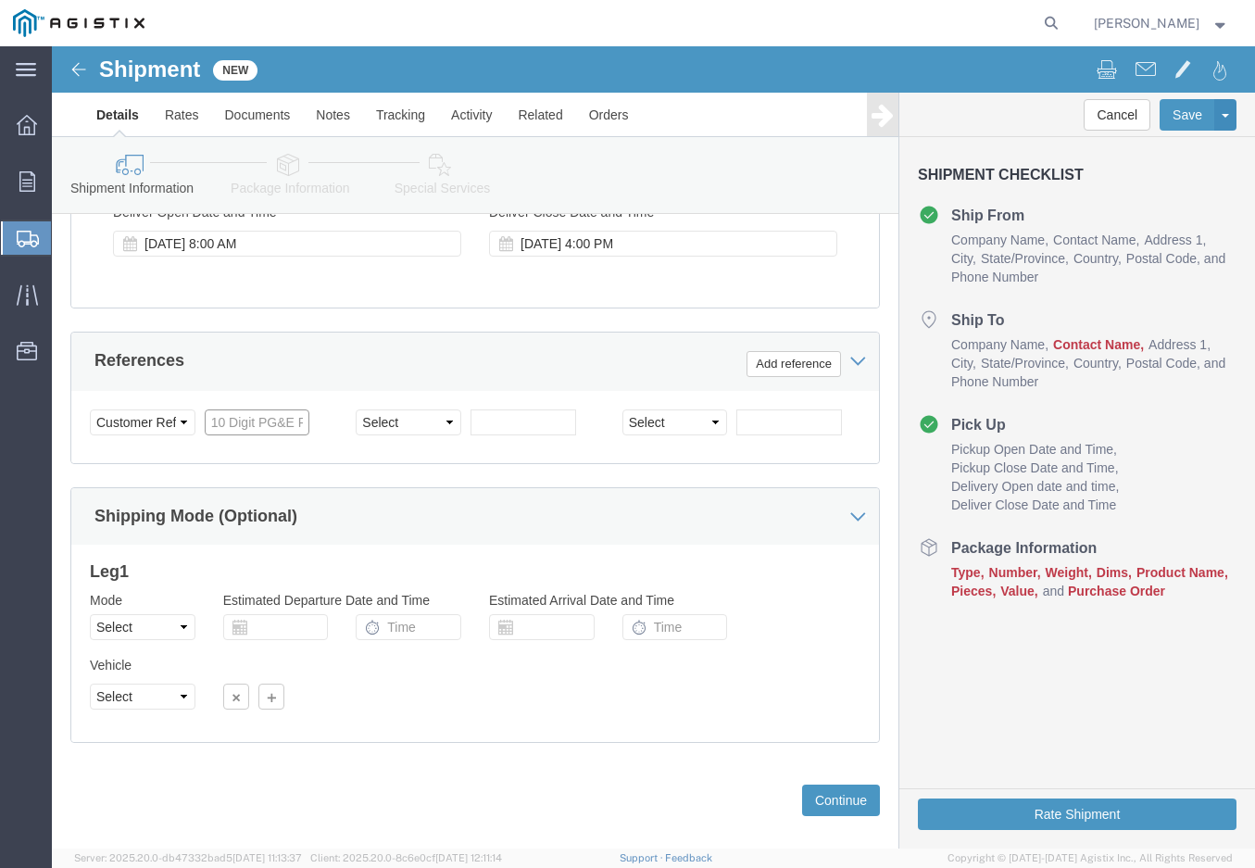
click input "text"
type input "3501421636"
click input "text"
click select "Select Account Type Activity ID Airline Appointment Number ASN Batch Request # …"
select select "SALEORDR"
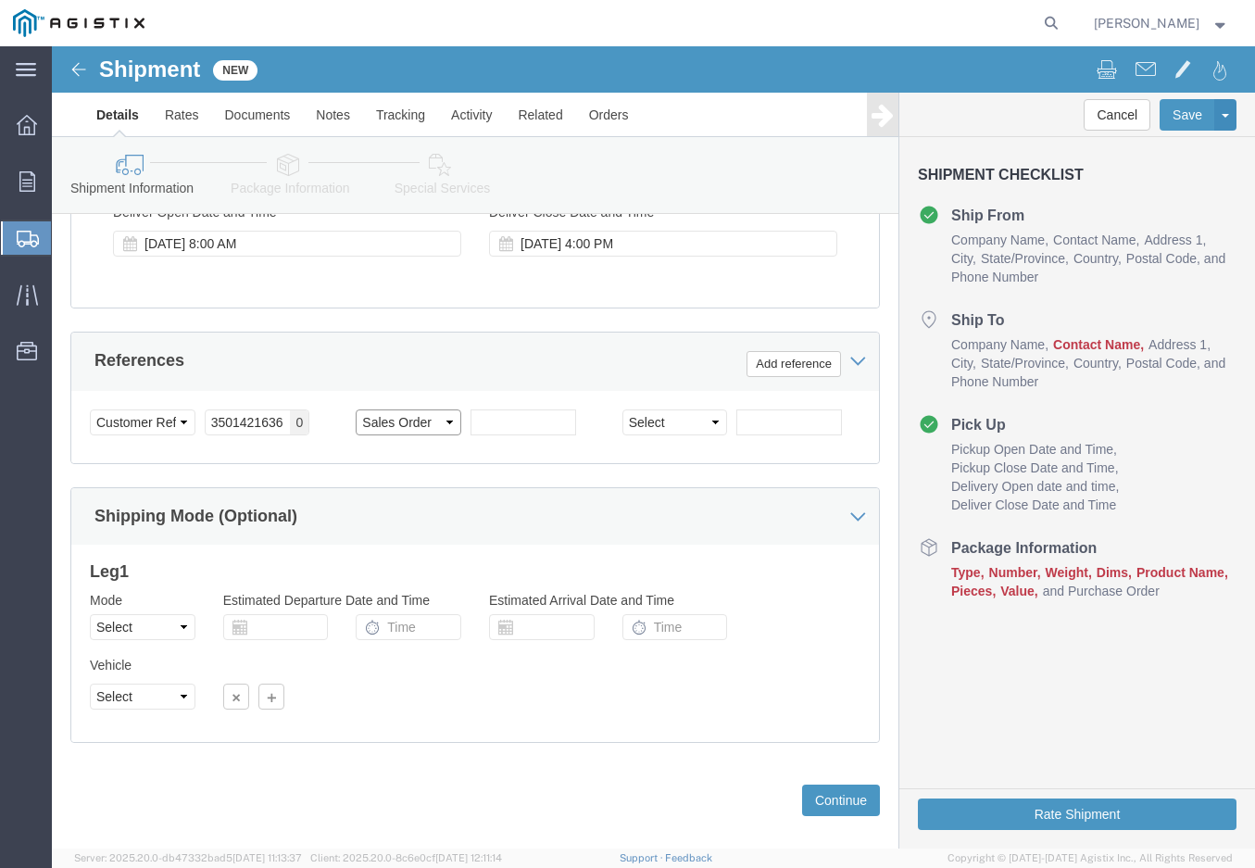
click select "Select Account Type Activity ID Airline Appointment Number ASN Batch Request # …"
click input "text"
type input "R25110"
click div "Mode Select Air Less than Truckload Multi-Leg Ocean Freight Rail Small Parcel T…"
click select "Select Air Less than Truckload Multi-Leg Ocean Freight Rail Small Parcel Truckl…"
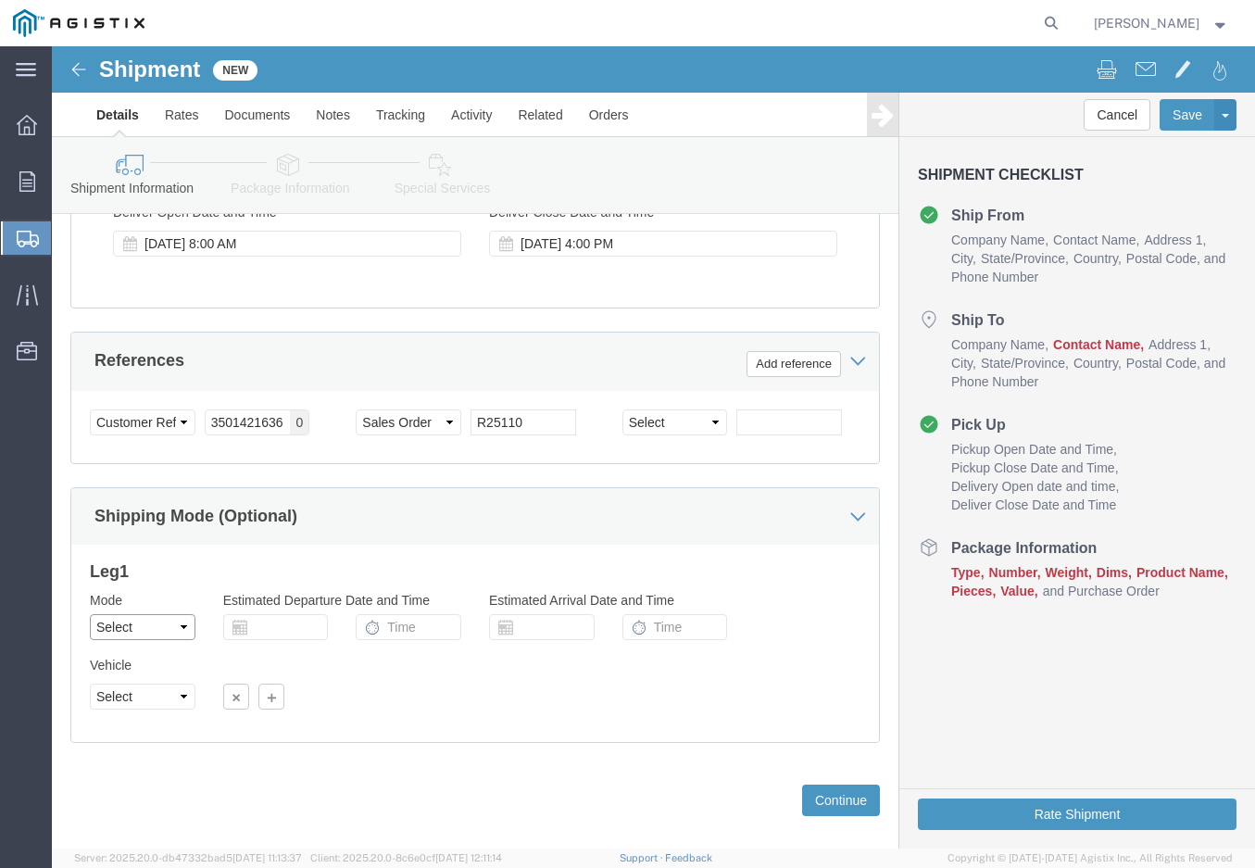
select select "LTL"
click select "Select Air Less than Truckload Multi-Leg Ocean Freight Rail Small Parcel Truckl…"
click button "Continue"
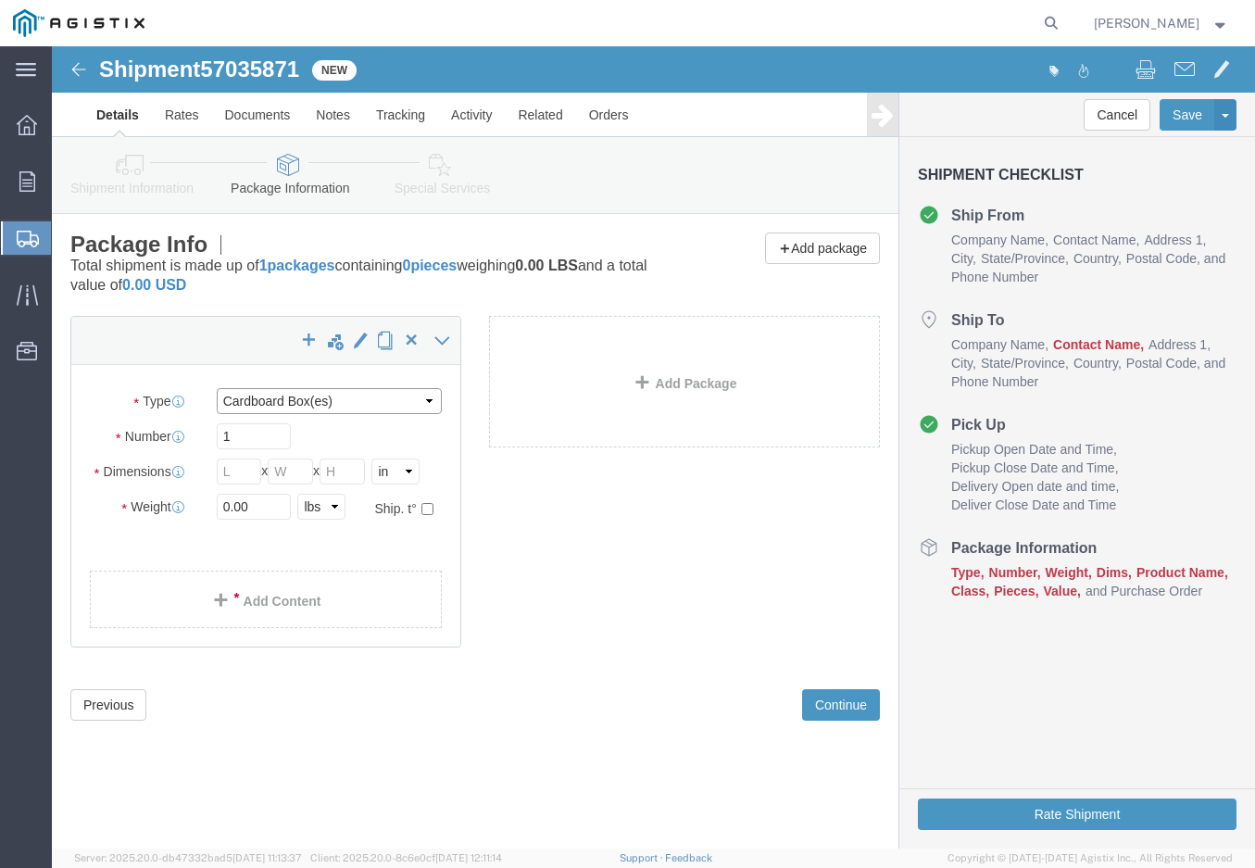
click select "Select Bulk Bundle(s) Cardboard Box(es) Carton(s) Crate(s) Drum(s) (Fiberboard)…"
select select "PSNS"
click select "Select Bulk Bundle(s) Cardboard Box(es) Carton(s) Crate(s) Drum(s) (Fiberboard)…"
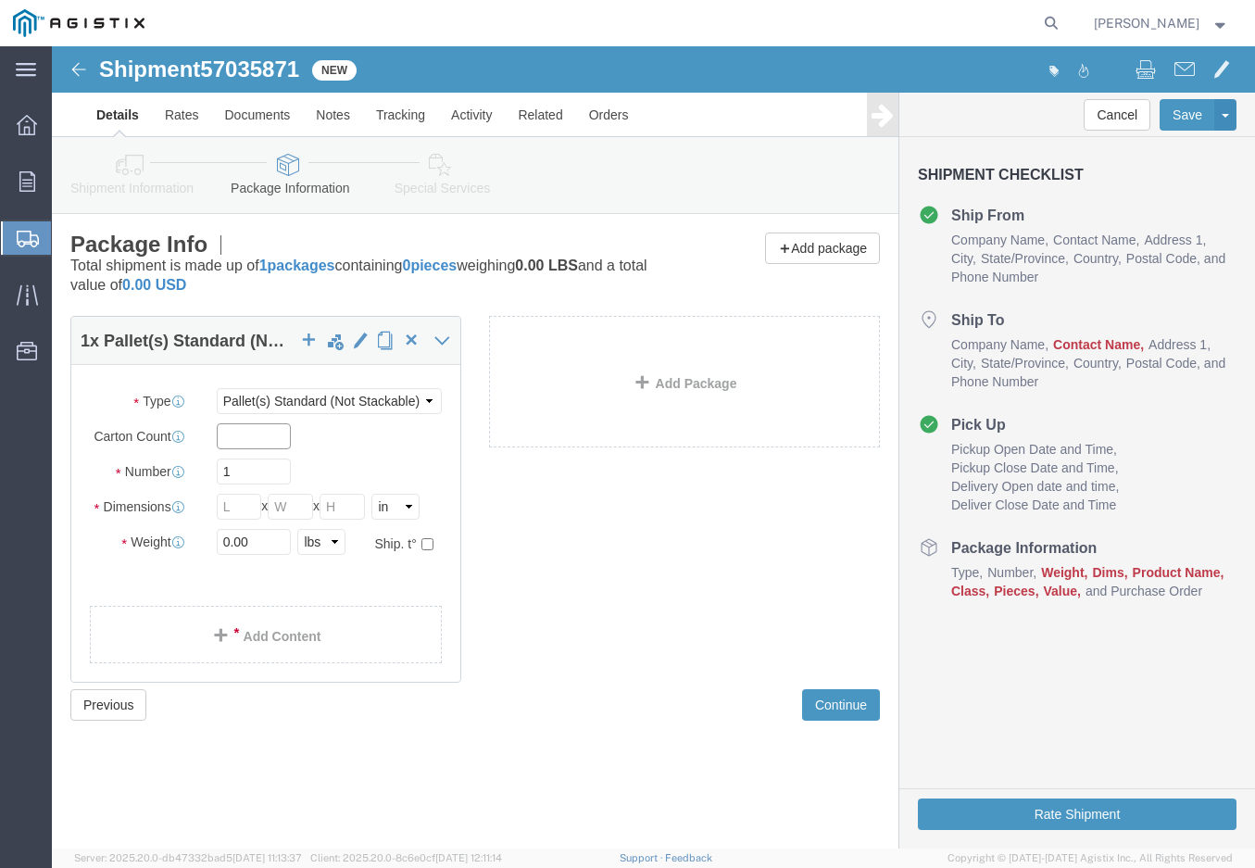
click input "text"
type input "5"
click input "text"
type input "48"
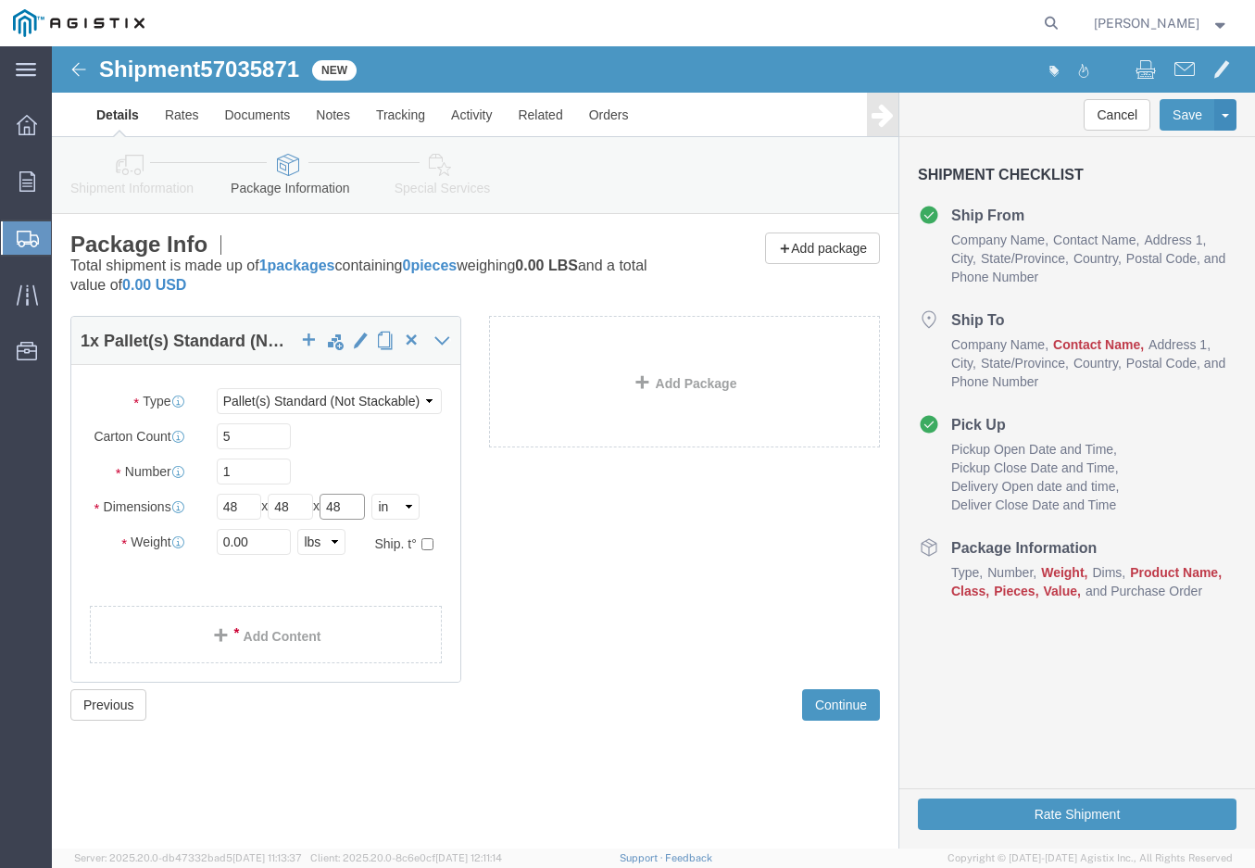
type input "48"
click input "0.00"
type input "0"
type input "86"
click link "Add Content"
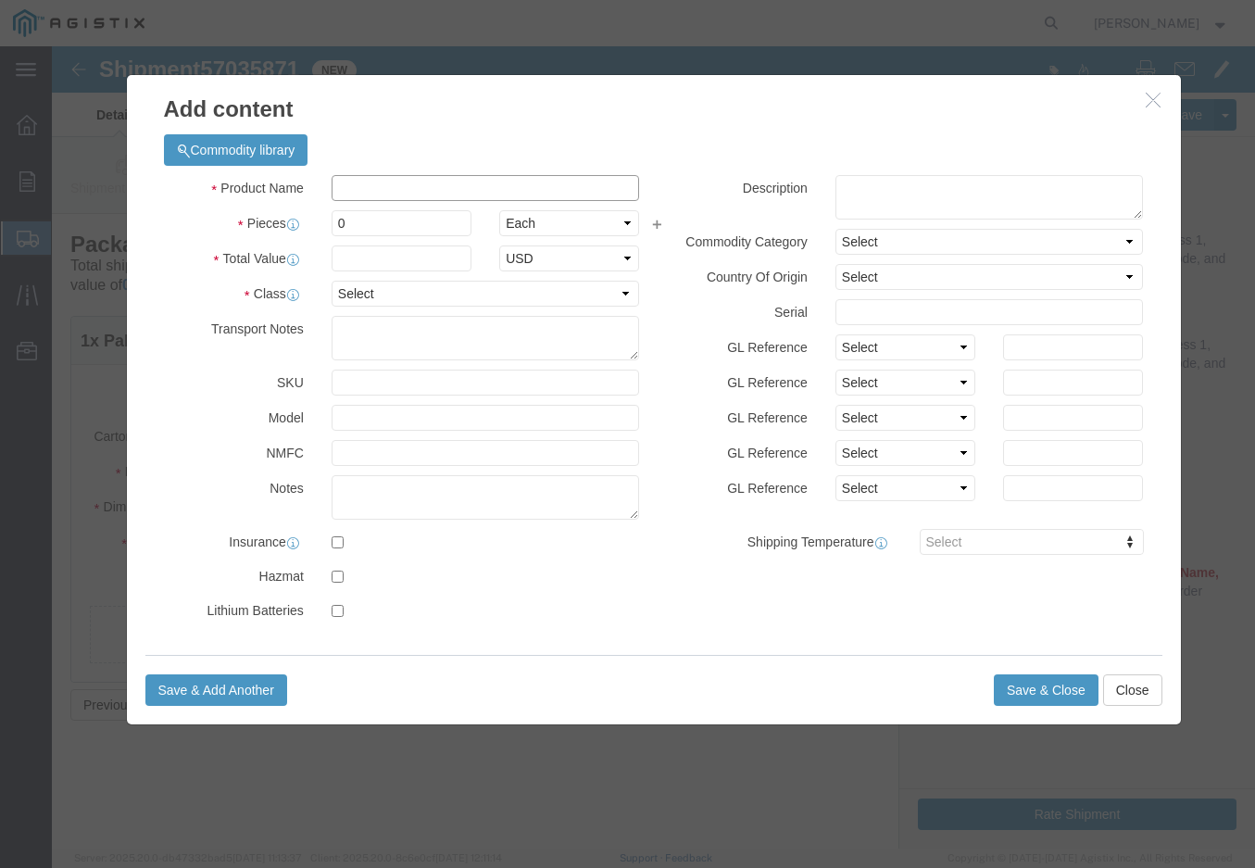
click input "text"
type input "Filter Elements"
type input "5"
type input "7500"
select select "USD"
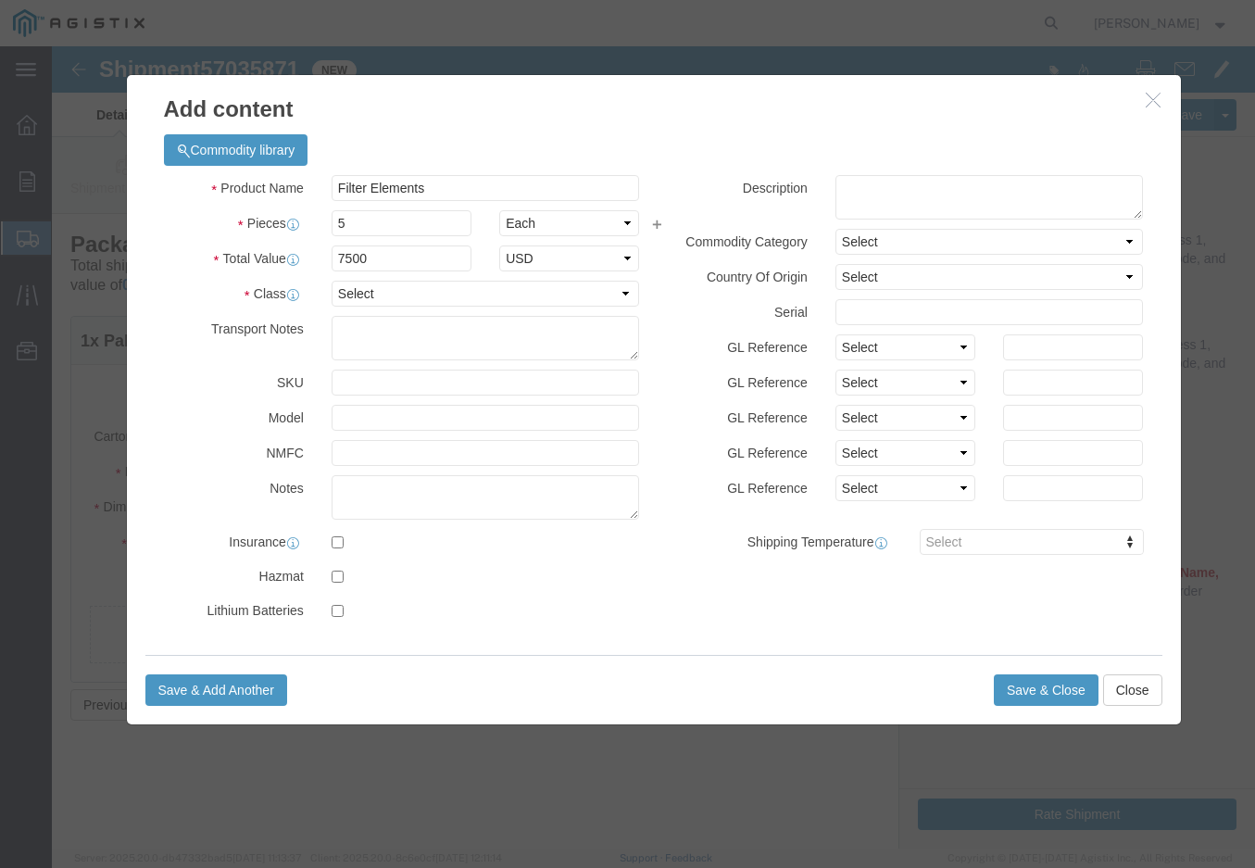
click div "Product Name Filter Elements Pieces 5 Select Bag Barrels 100Board Feet Bottle B…"
click select "Select 50 55 60 65 70 85 92.5 100 125 175 250 300 400"
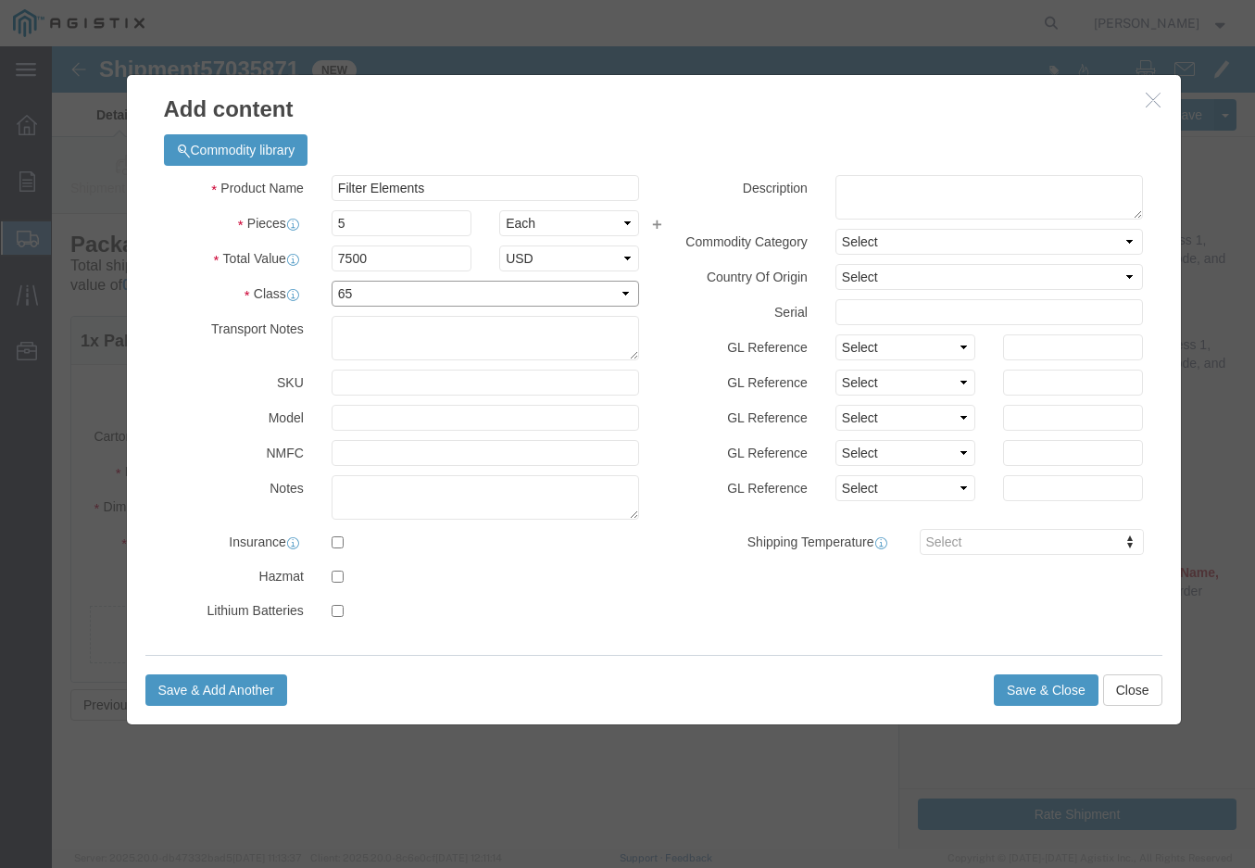
select select "60"
click select "Select 50 55 60 65 70 85 92.5 100 125 175 250 300 400"
click button "Save & Close"
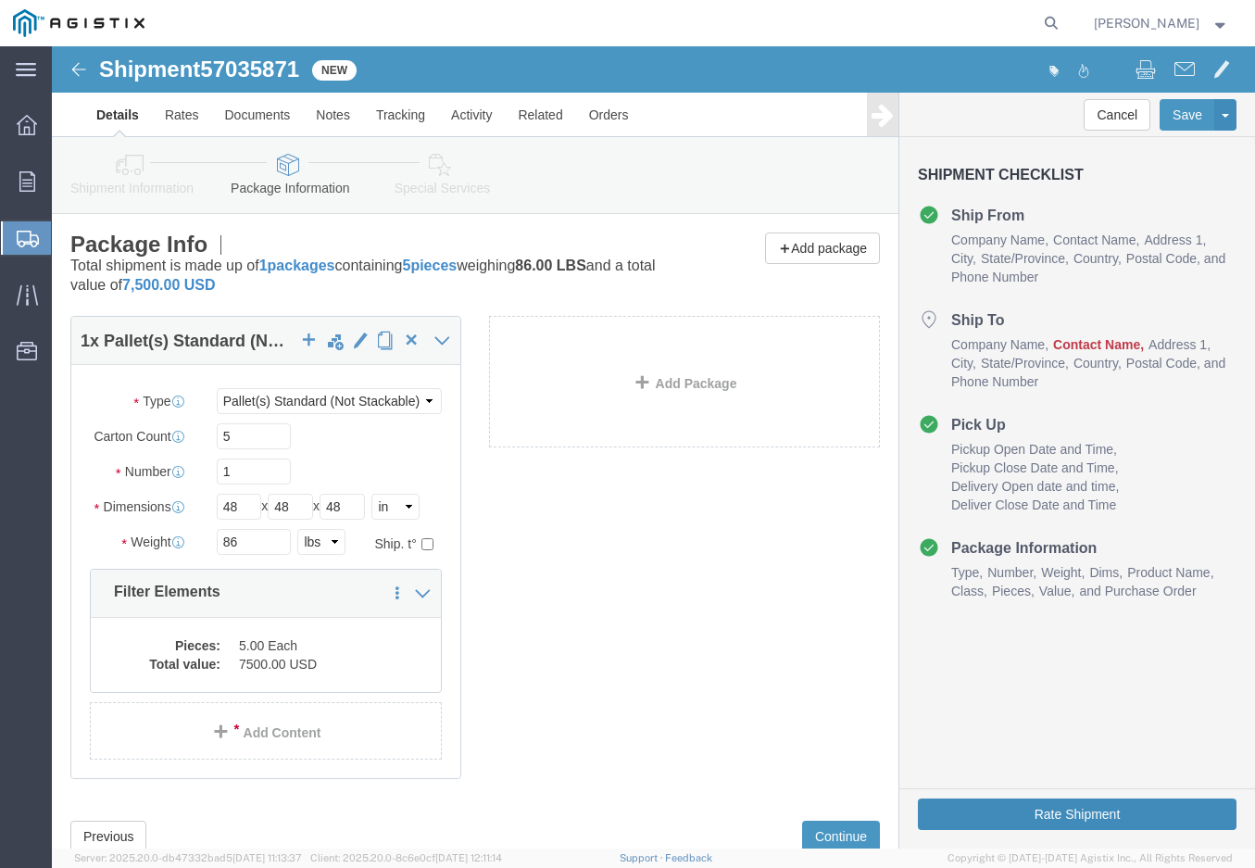
click button "Rate Shipment"
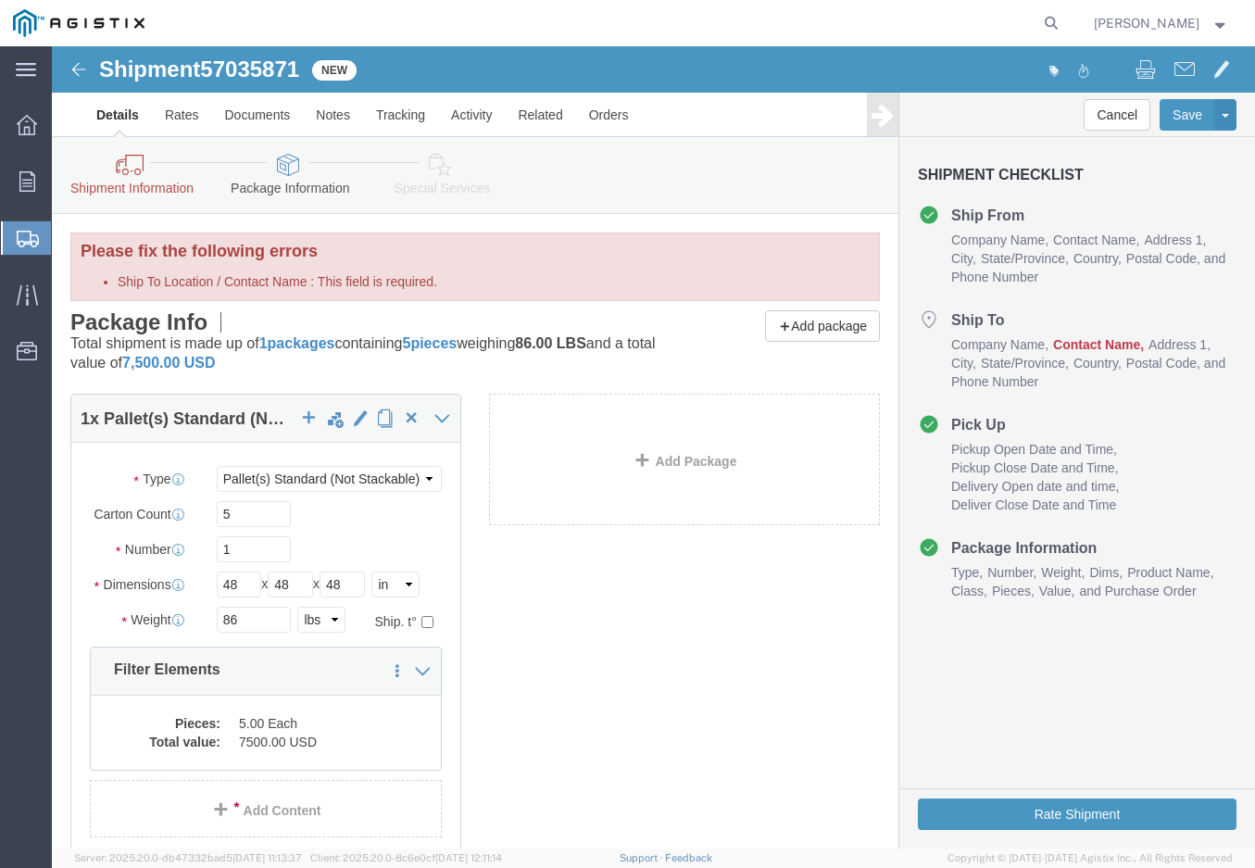
click link "Shipment Information"
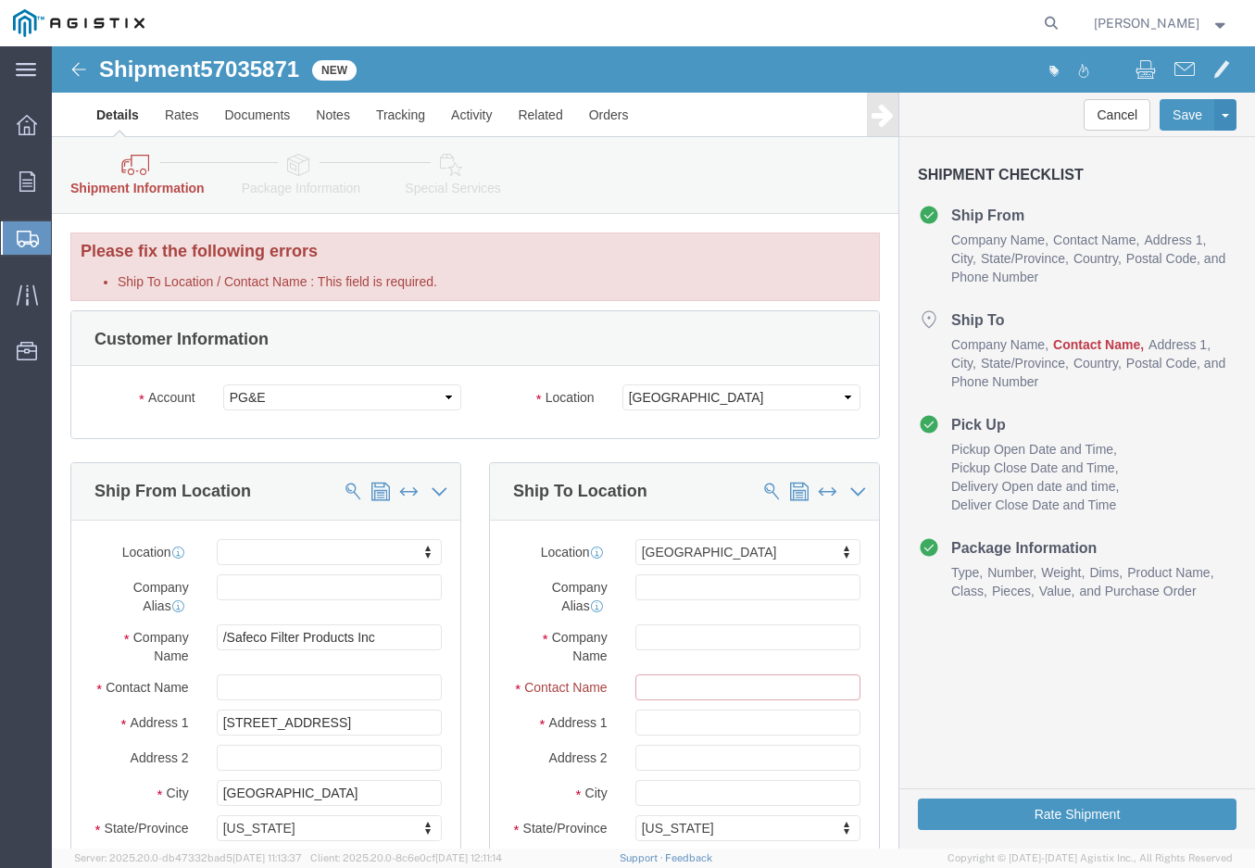
click input "Ship To Location / Contact Name : This field is required."
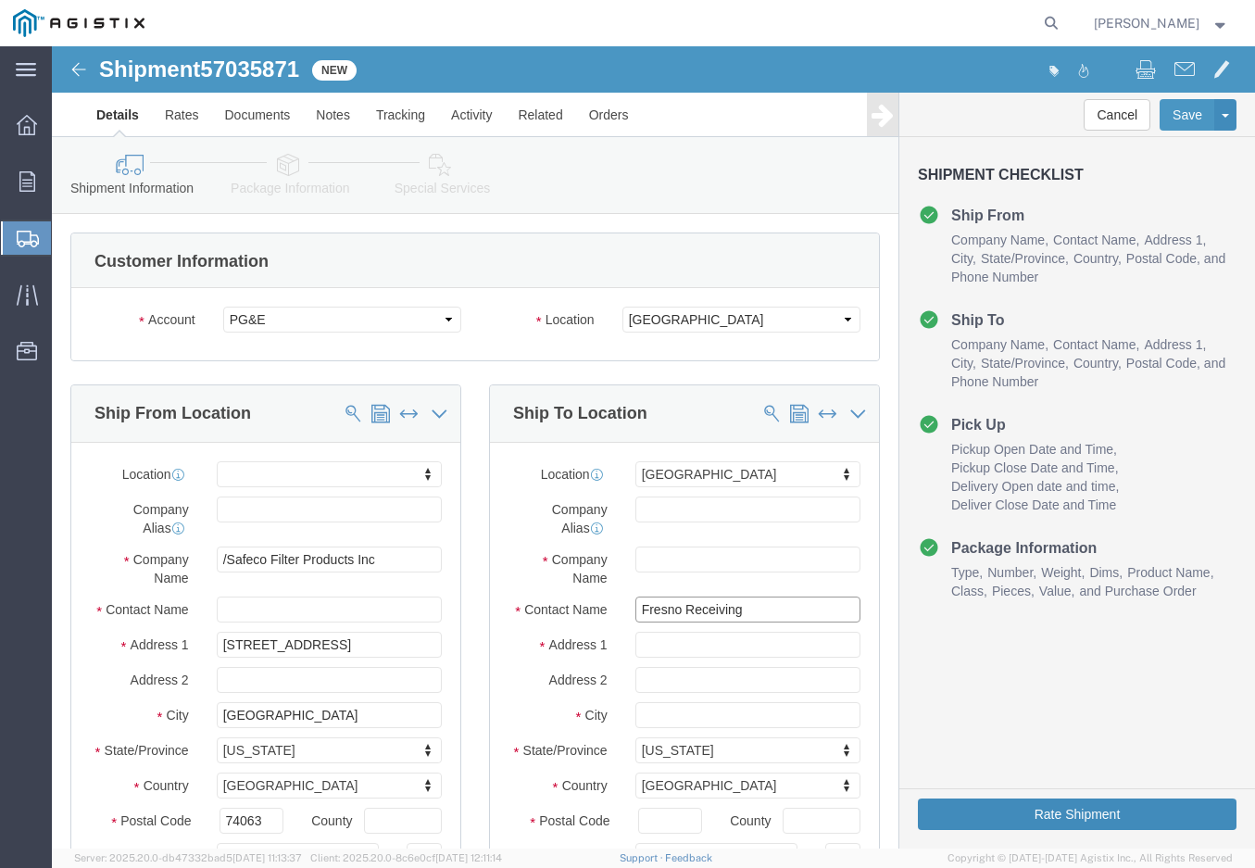
type input "Fresno Receiving"
click button "Rate Shipment"
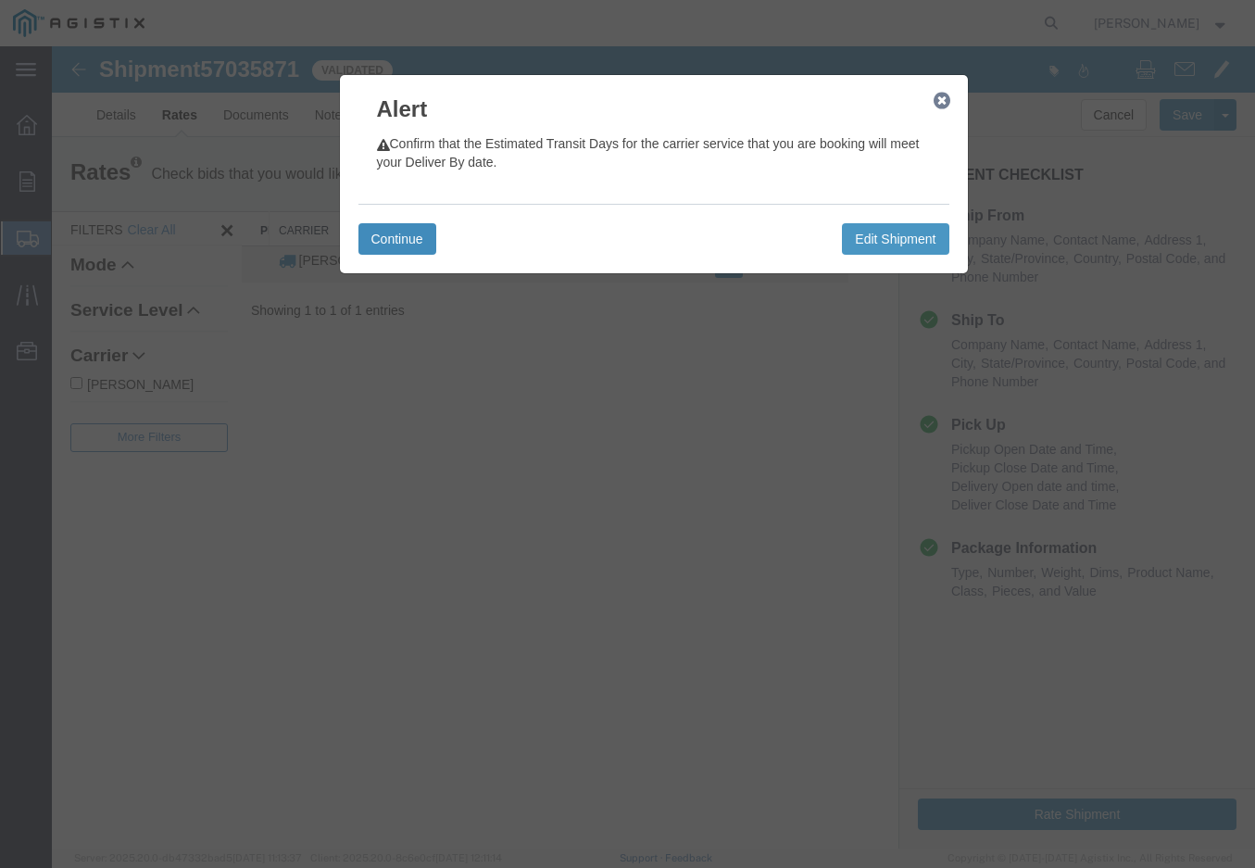
click at [405, 237] on button "Continue" at bounding box center [397, 238] width 78 height 31
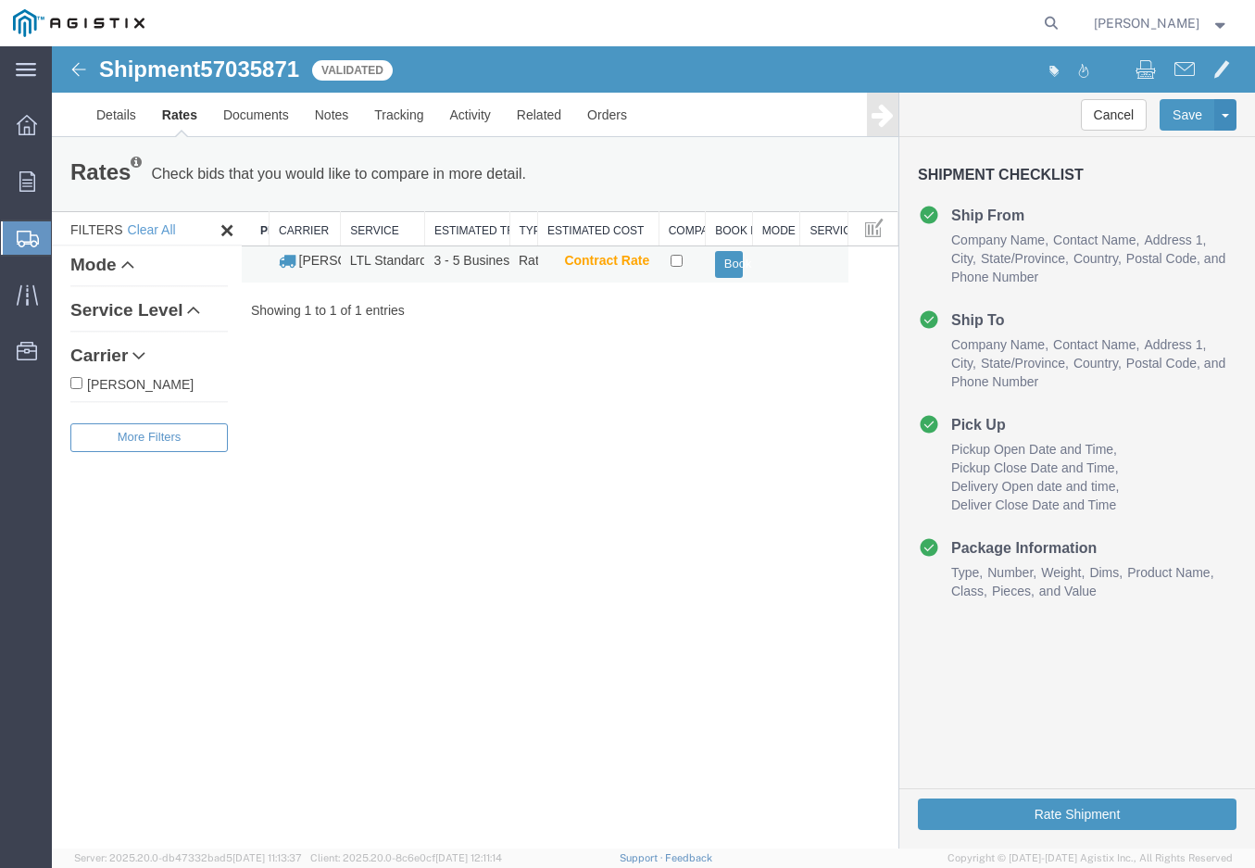
click at [683, 268] on td at bounding box center [682, 264] width 47 height 36
click at [735, 270] on button "Book" at bounding box center [729, 264] width 29 height 27
